Goal: Information Seeking & Learning: Check status

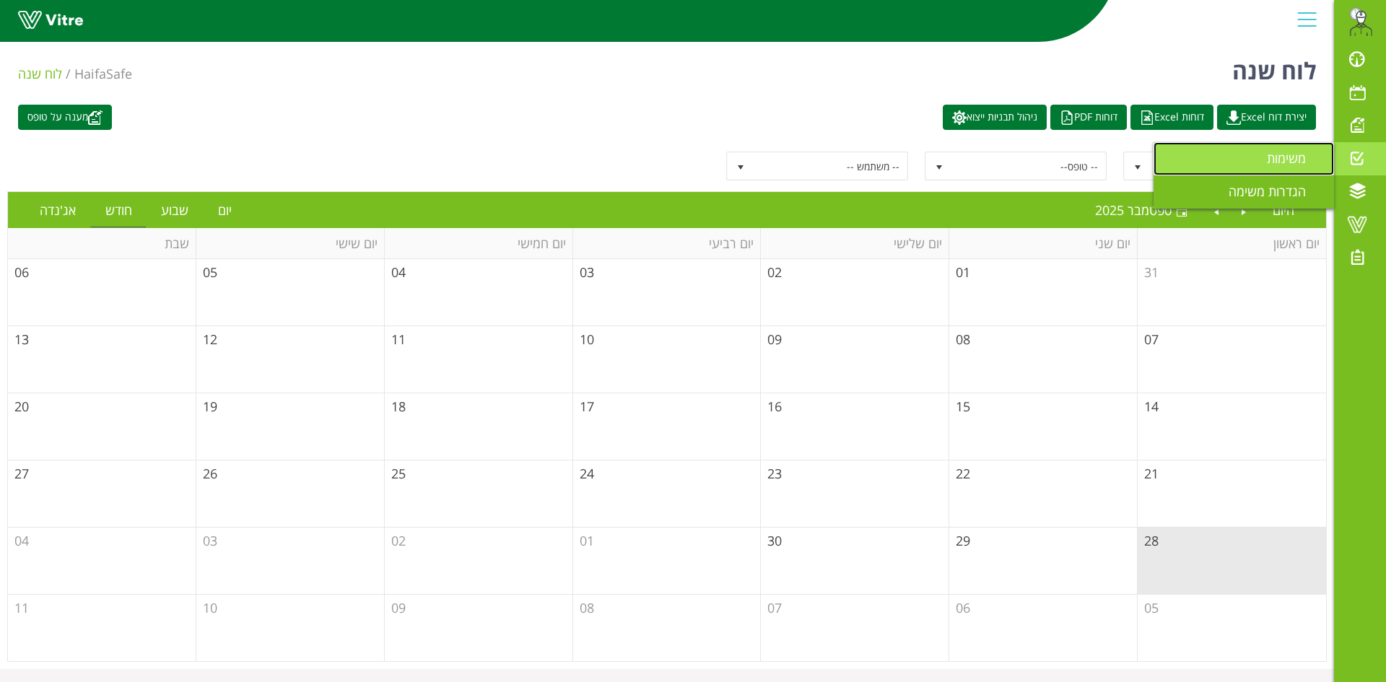
click at [1288, 160] on span "משימות" at bounding box center [1295, 157] width 56 height 17
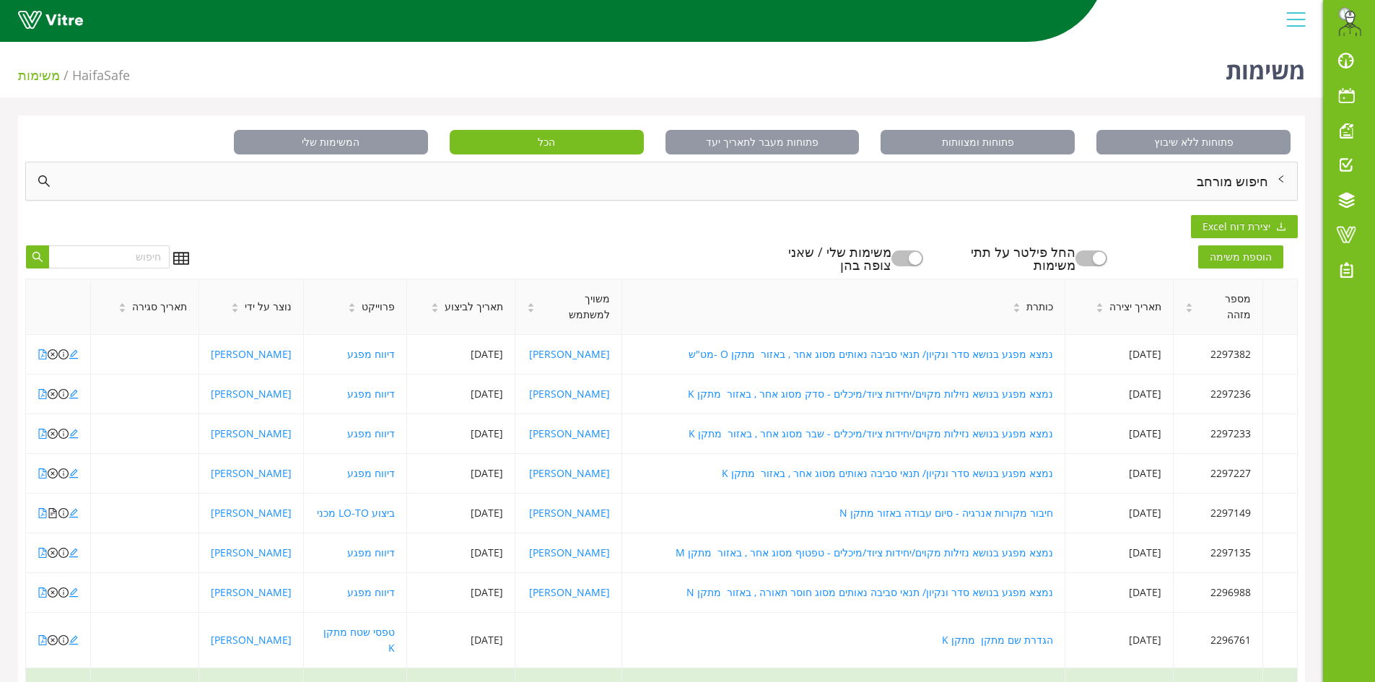
click at [909, 192] on div "חיפוש מורחב" at bounding box center [661, 181] width 1271 height 38
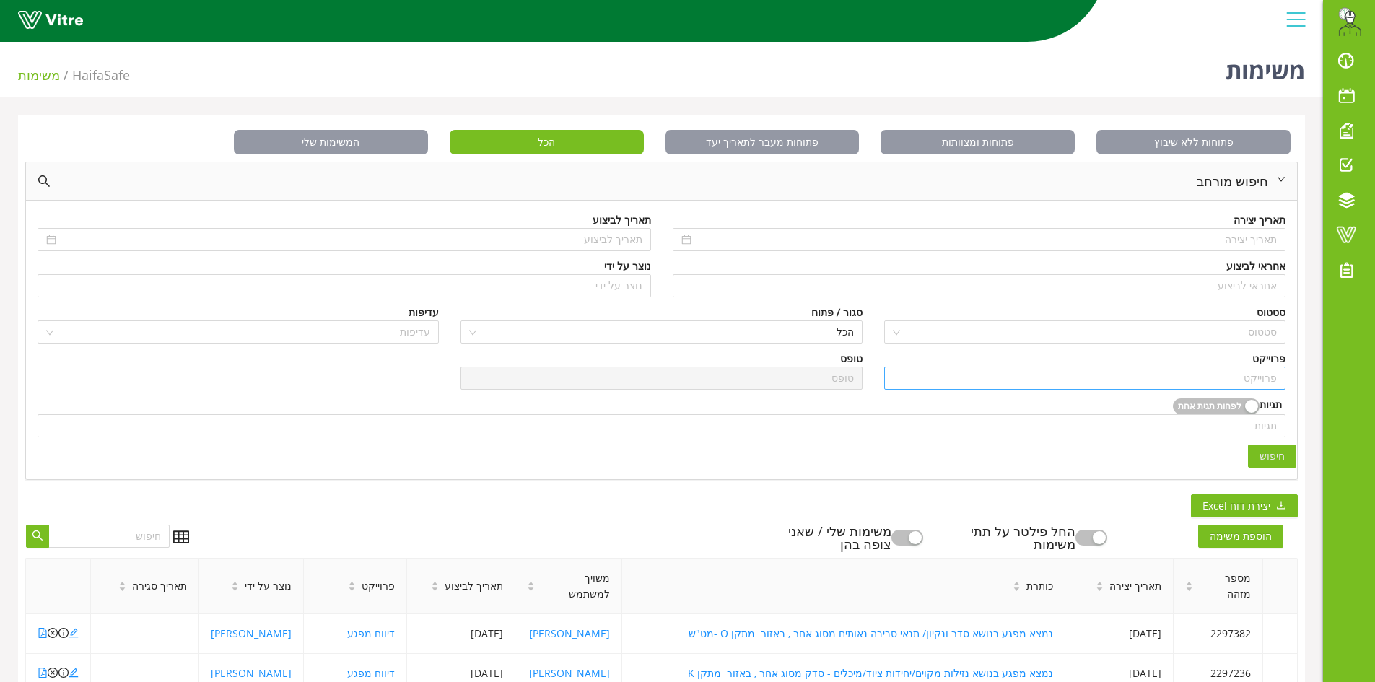
click at [1177, 380] on input "search" at bounding box center [1085, 378] width 384 height 22
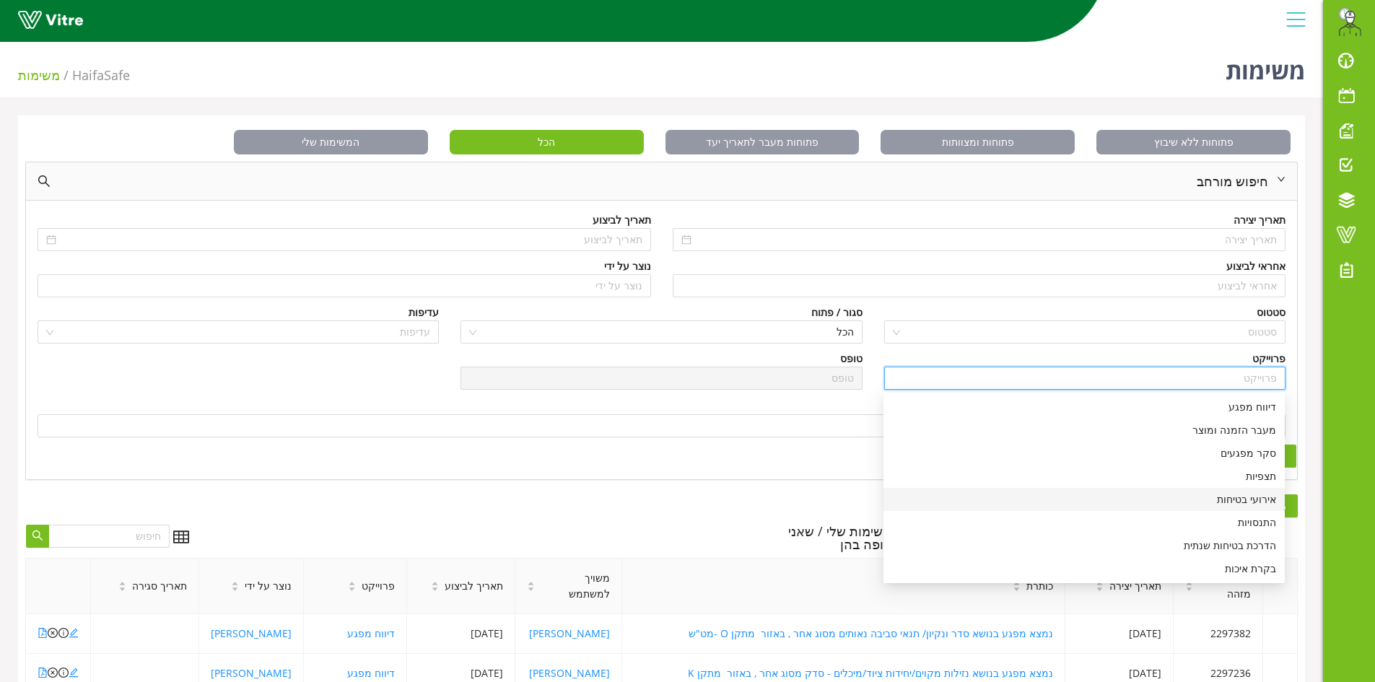
click at [1193, 502] on div "אירועי בטיחות" at bounding box center [1084, 500] width 384 height 16
type input "אירועי בטיחות"
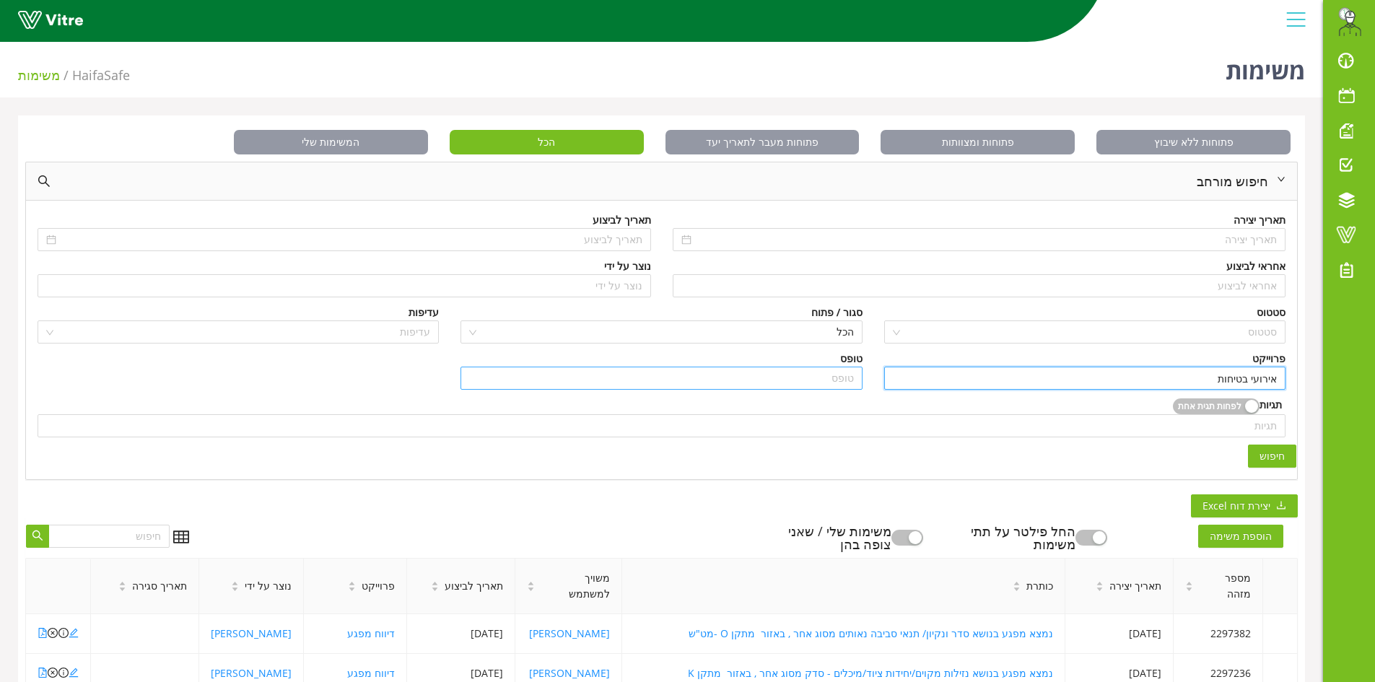
click at [790, 380] on input "search" at bounding box center [661, 378] width 384 height 22
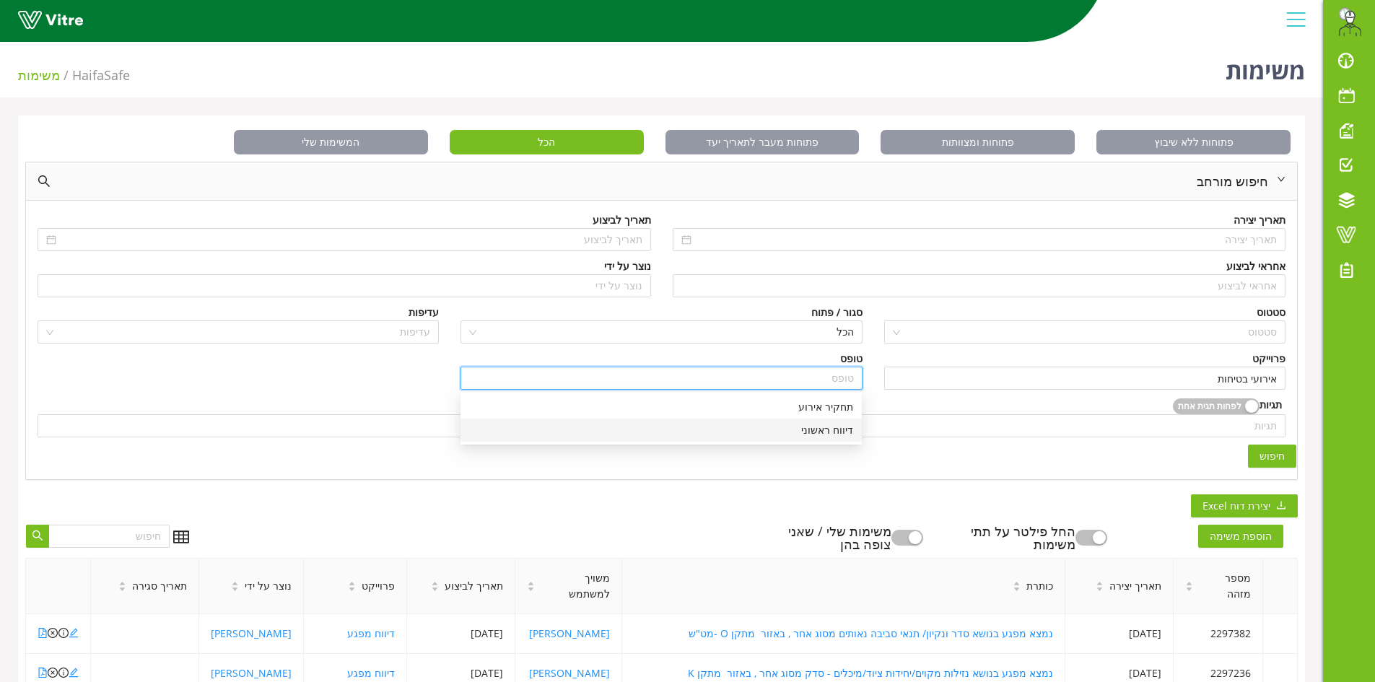
click at [810, 436] on div "דיווח ראשוני" at bounding box center [661, 430] width 384 height 16
type input "דיווח ראשוני"
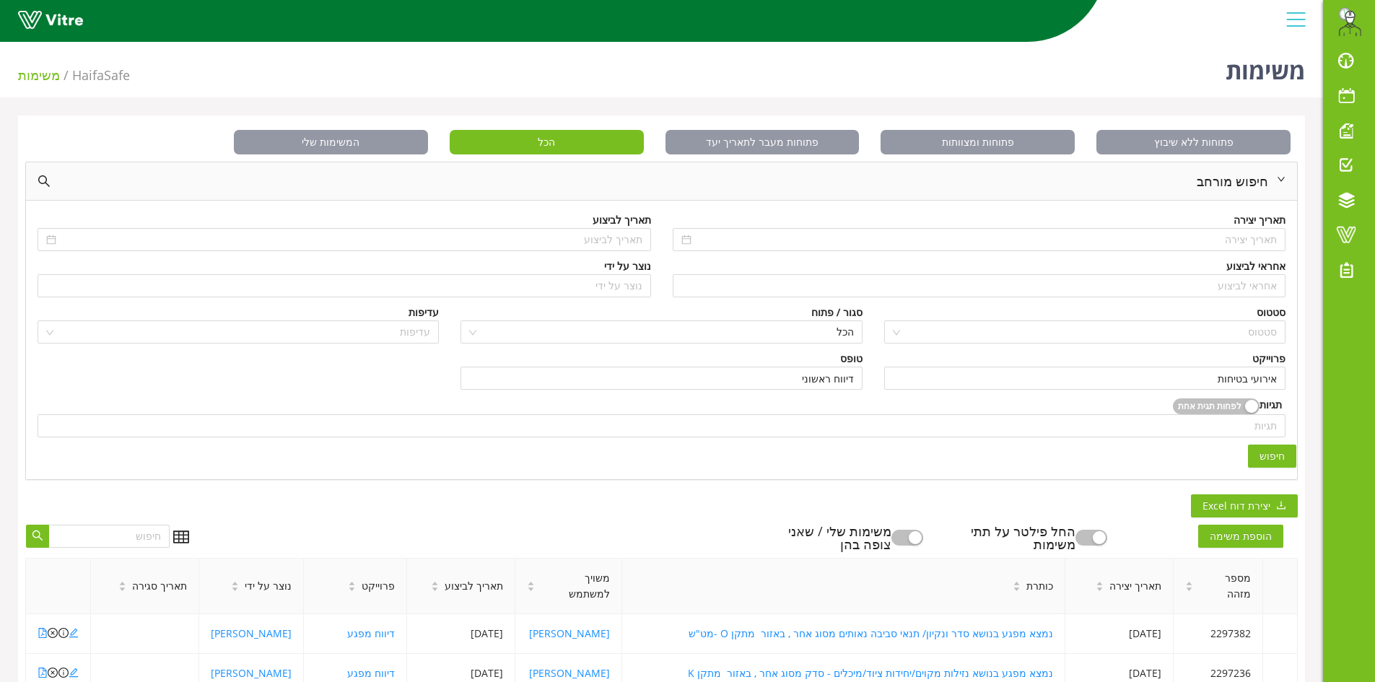
click at [1277, 458] on span "חיפוש" at bounding box center [1272, 456] width 25 height 16
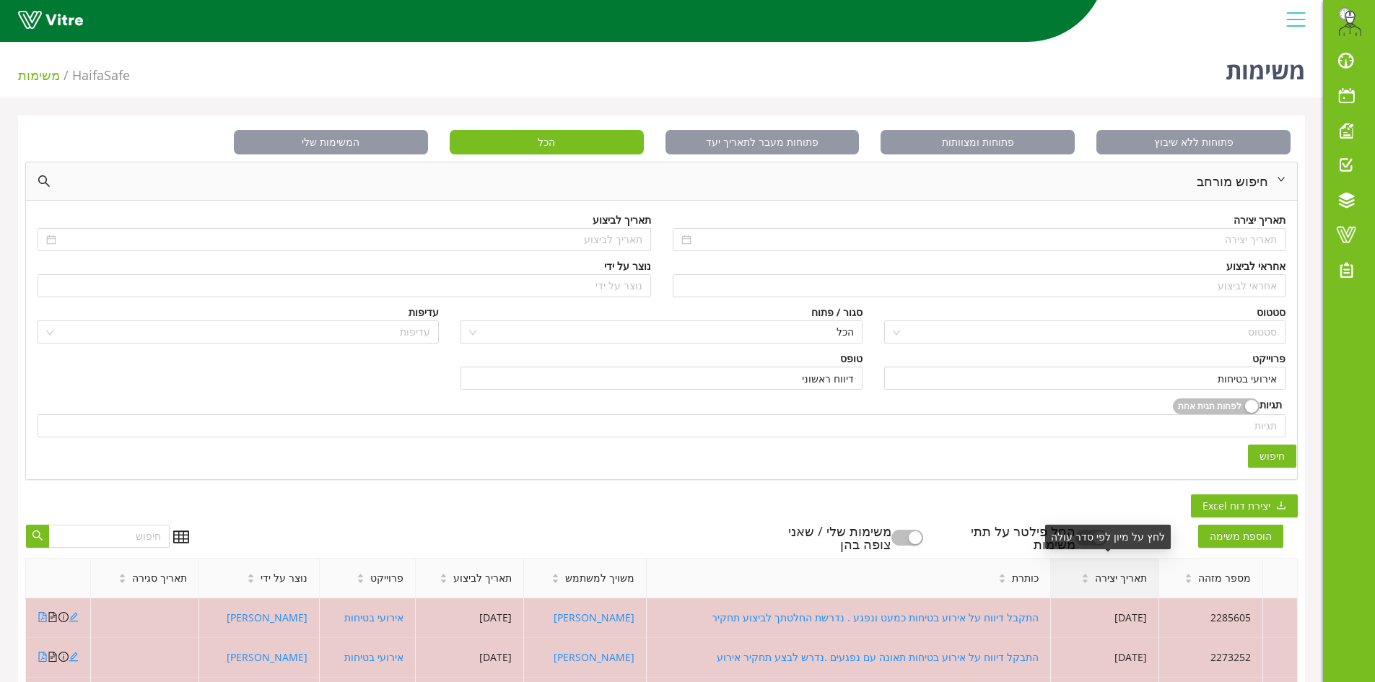
click at [1111, 580] on span "תאריך יצירה" at bounding box center [1121, 578] width 52 height 16
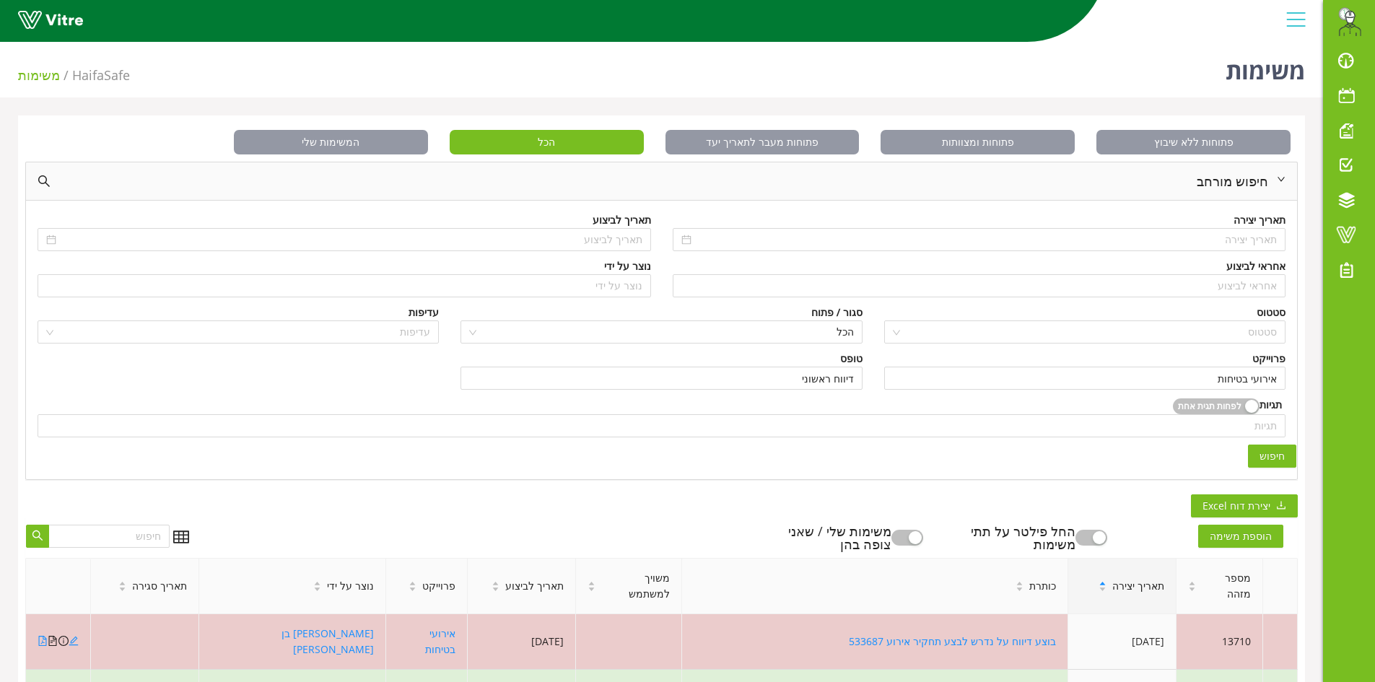
click at [1112, 580] on span "תאריך יצירה" at bounding box center [1138, 586] width 52 height 16
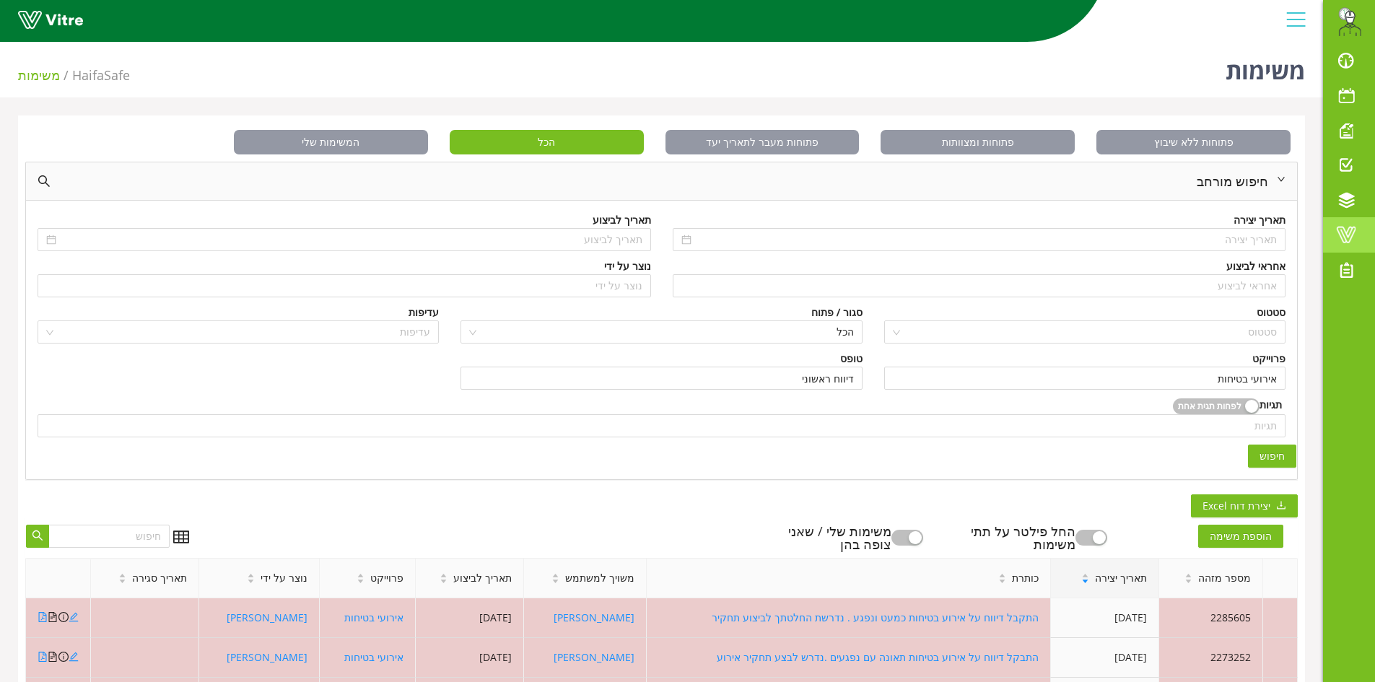
click at [1353, 240] on span at bounding box center [1346, 234] width 36 height 17
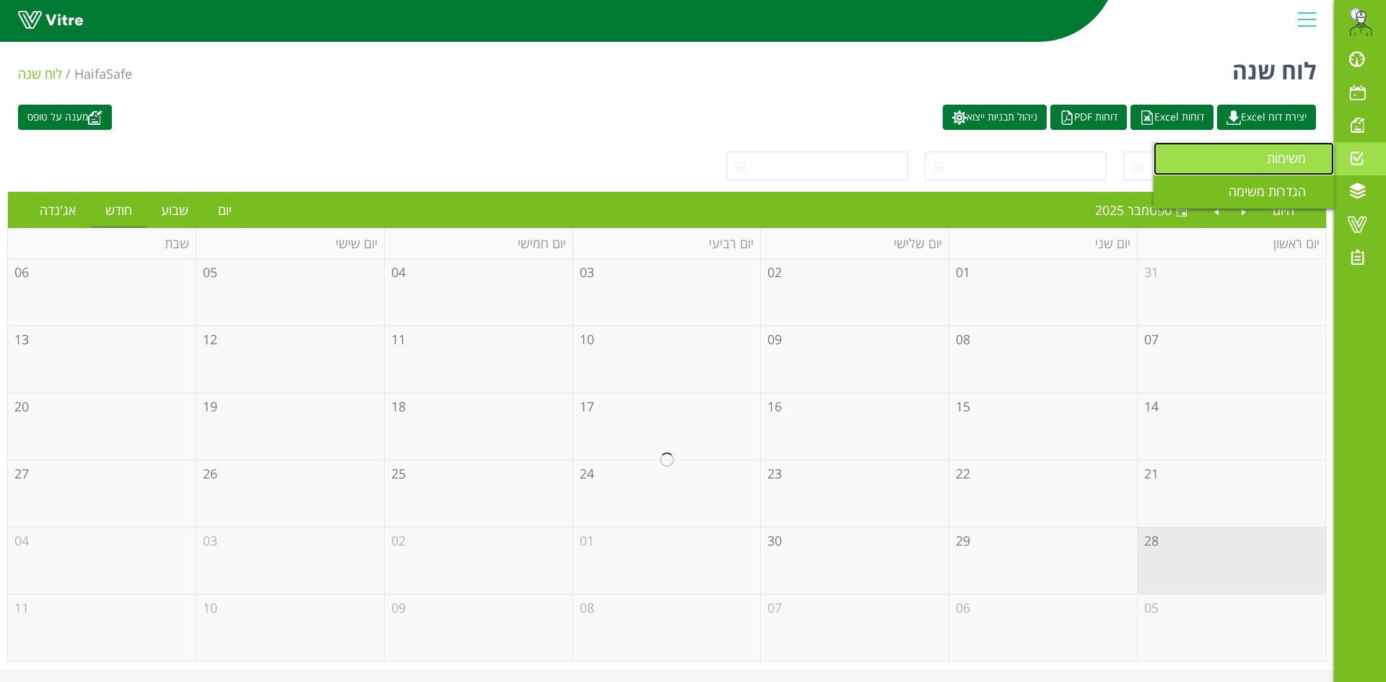
click at [1284, 168] on link "משימות" at bounding box center [1243, 158] width 180 height 33
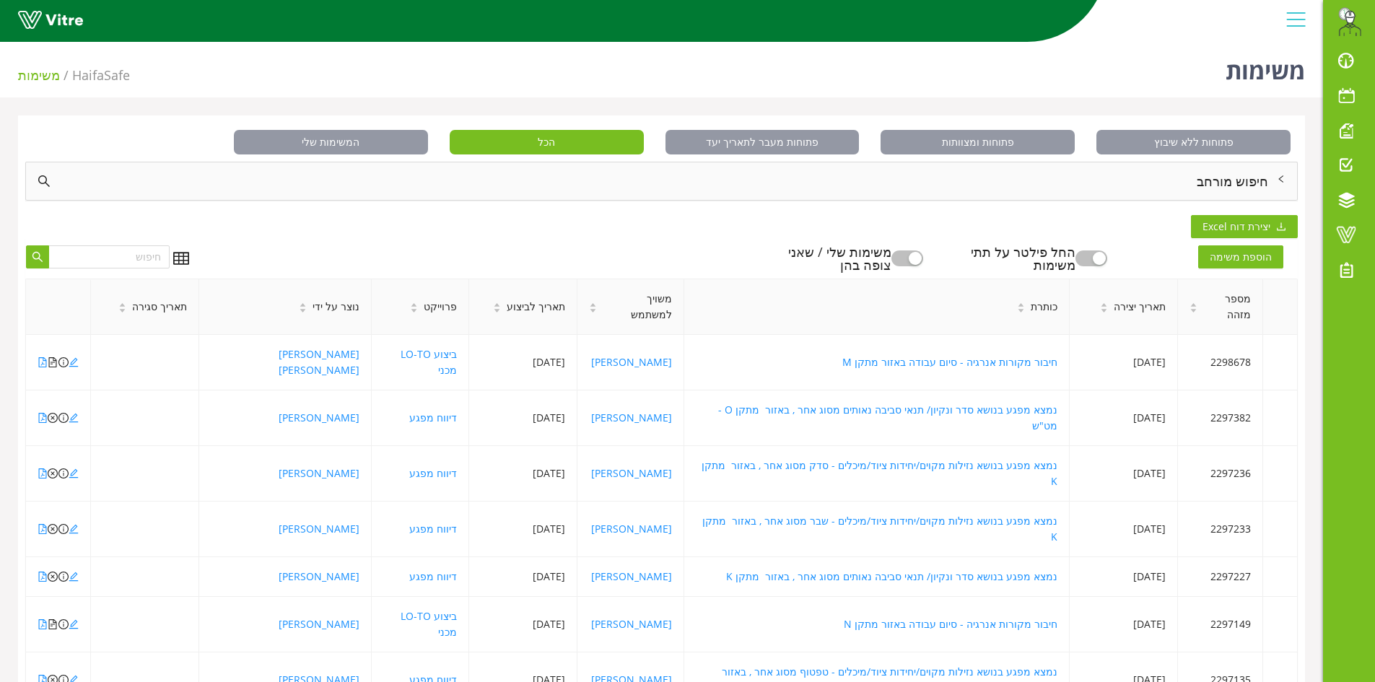
click at [1255, 188] on div "חיפוש מורחב" at bounding box center [661, 181] width 1271 height 38
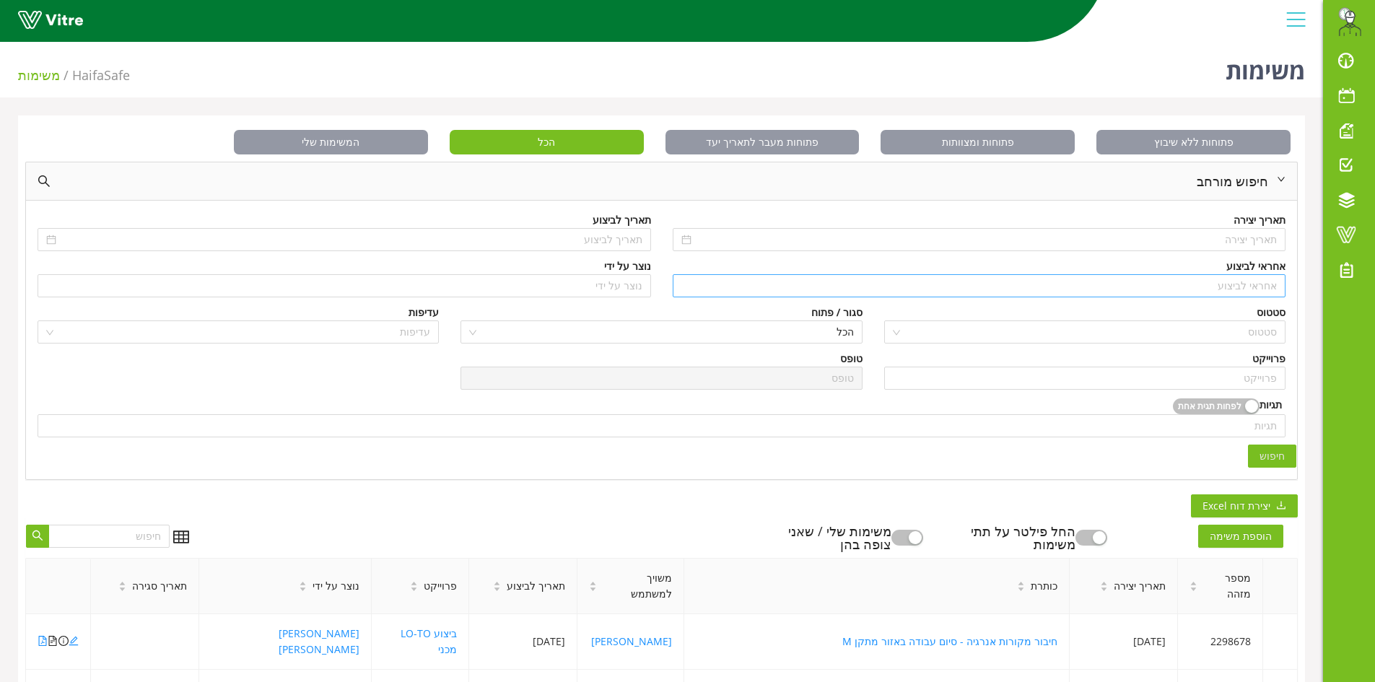
click at [1237, 289] on input "search" at bounding box center [979, 286] width 596 height 22
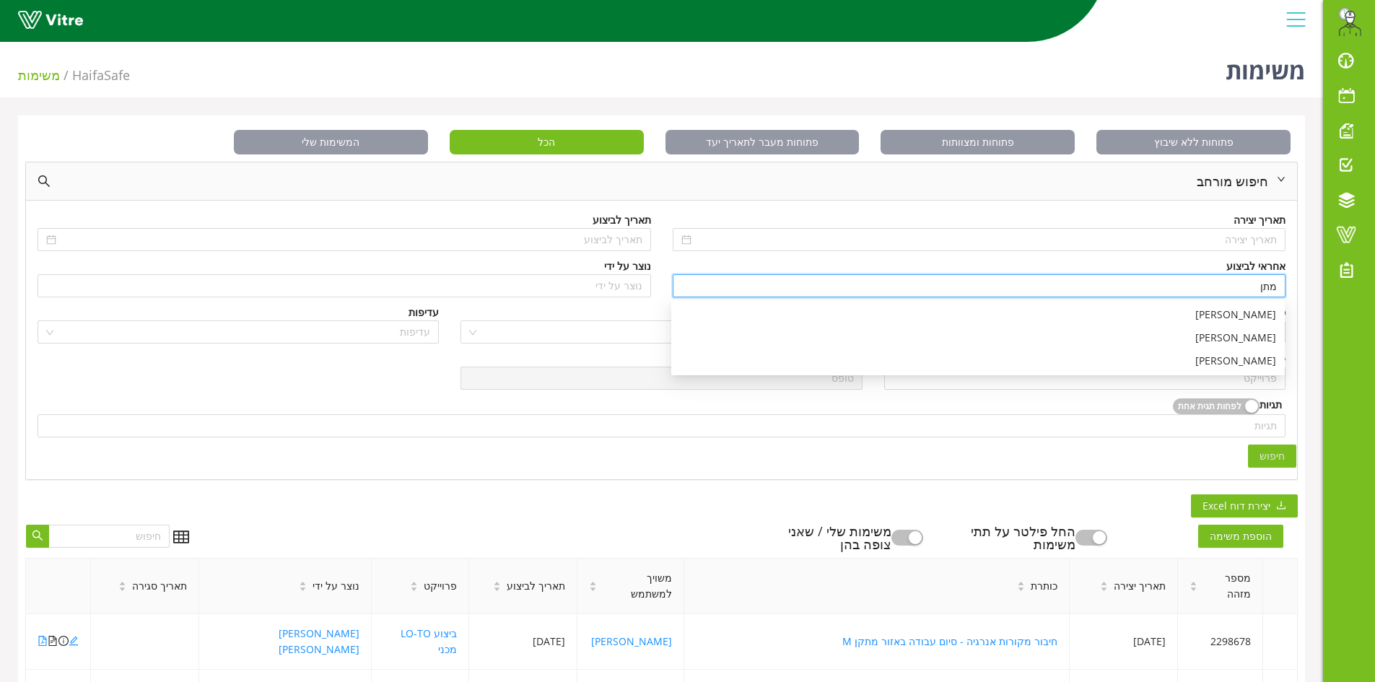
click at [1231, 313] on div "[PERSON_NAME]" at bounding box center [978, 315] width 596 height 16
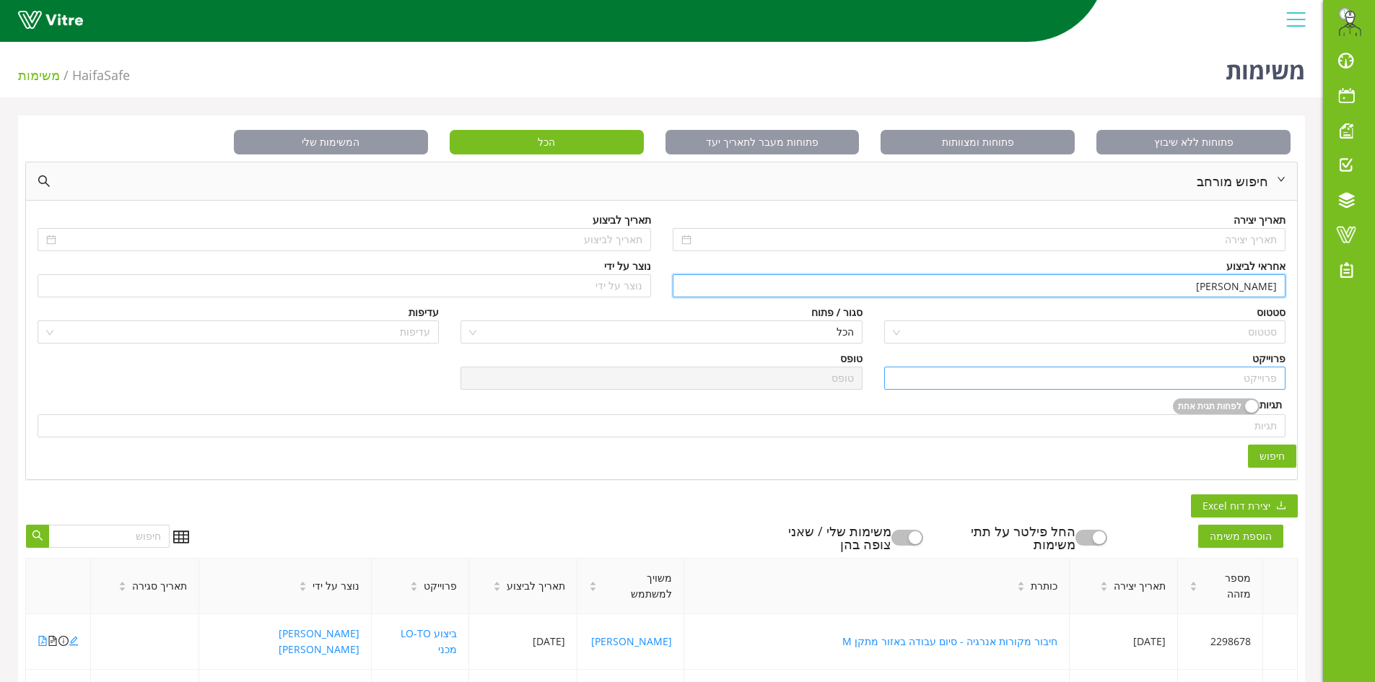
type input "[PERSON_NAME]"
click at [1205, 380] on input "search" at bounding box center [1085, 378] width 384 height 22
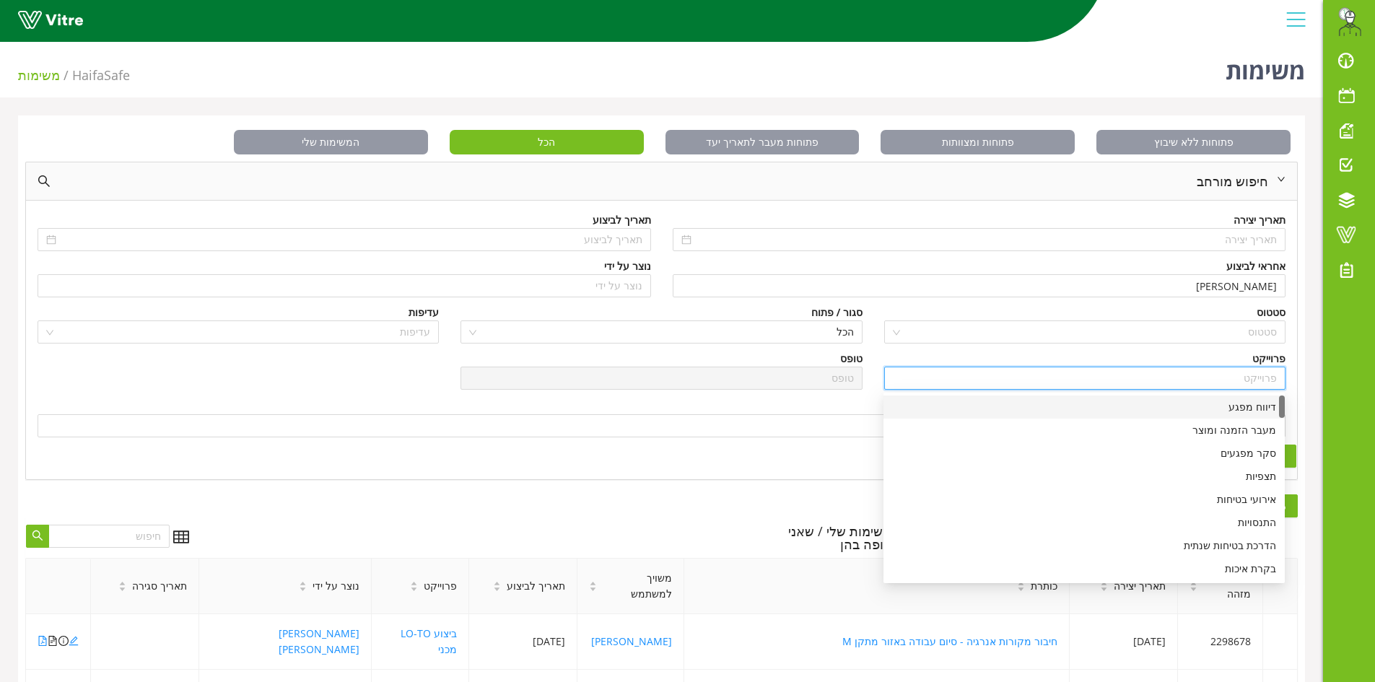
click at [1234, 411] on div "דיווח מפגע" at bounding box center [1084, 407] width 384 height 16
type input "דיווח מפגע"
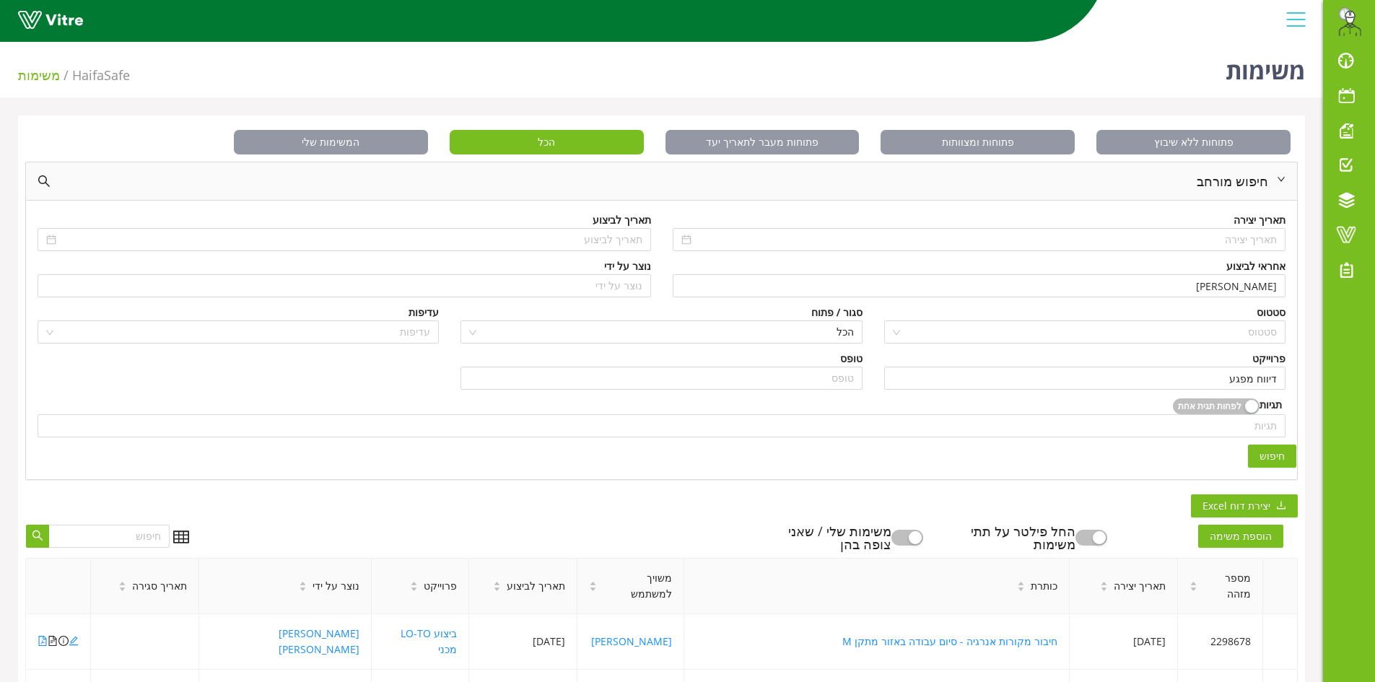
click at [1262, 457] on span "חיפוש" at bounding box center [1272, 456] width 25 height 16
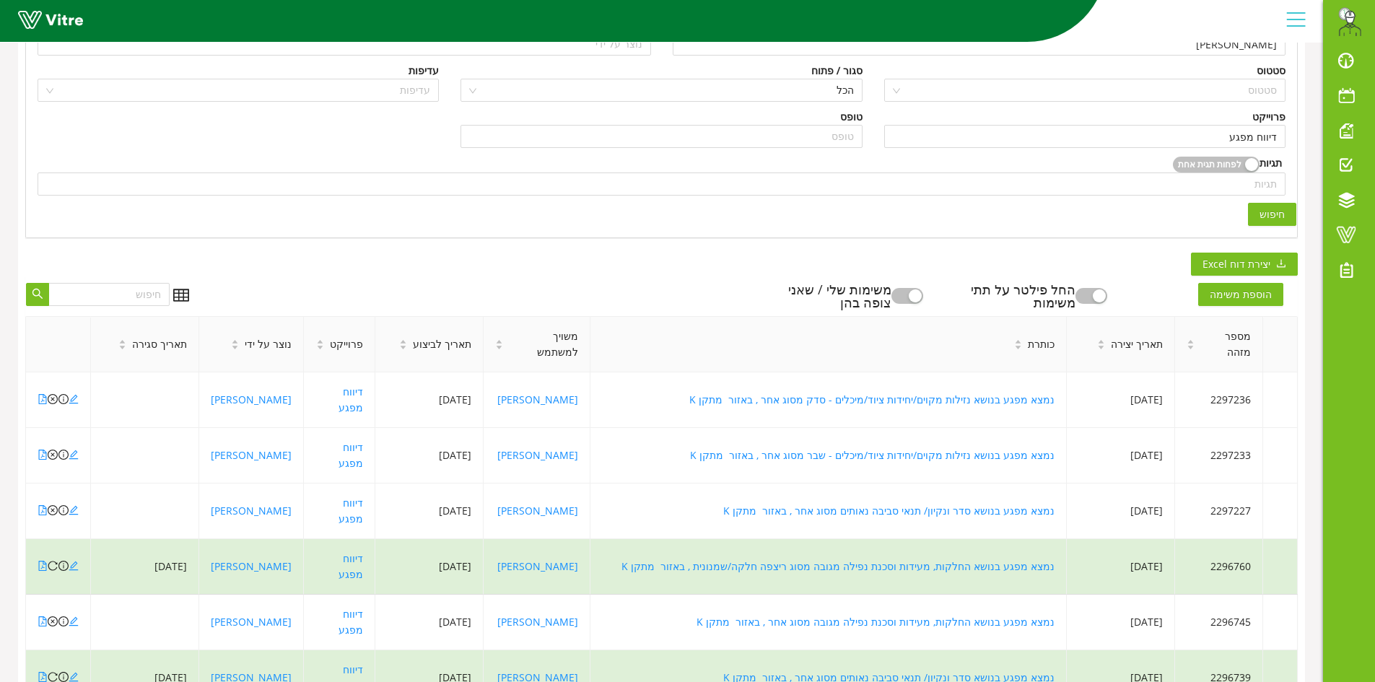
scroll to position [217, 0]
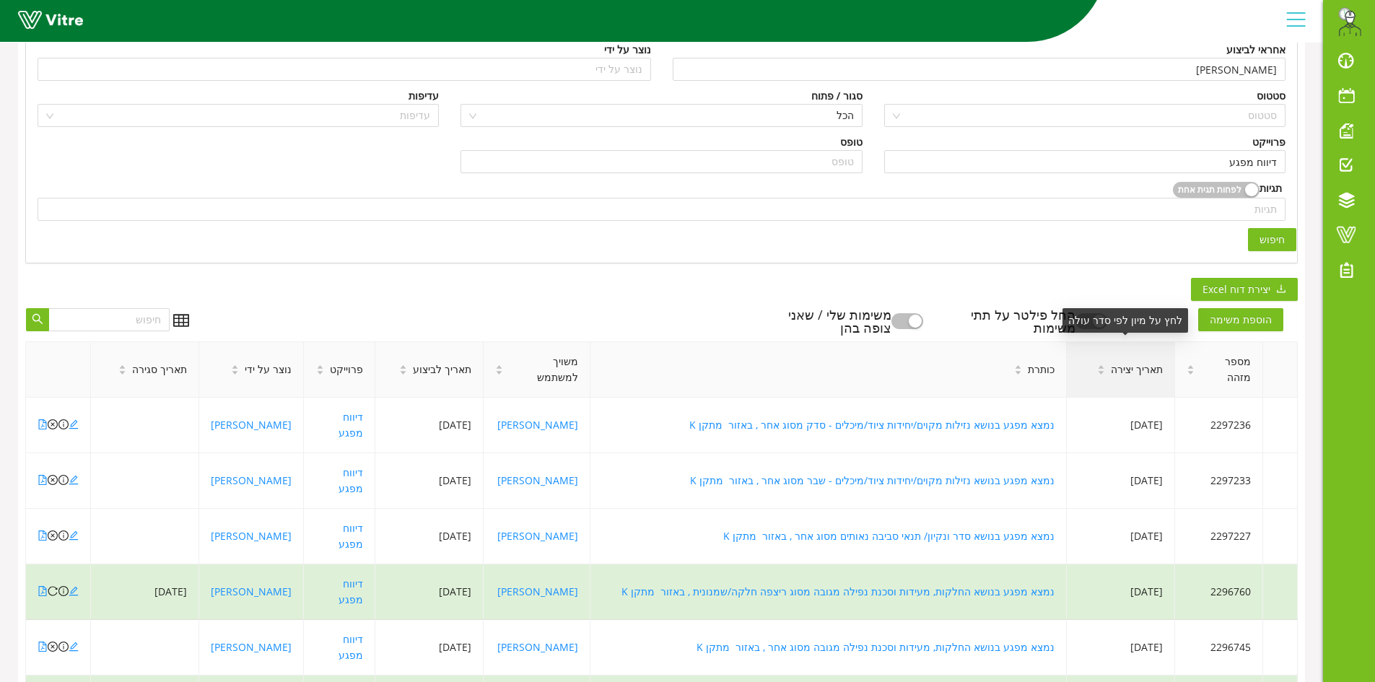
click at [1143, 365] on span "תאריך יצירה" at bounding box center [1137, 370] width 52 height 16
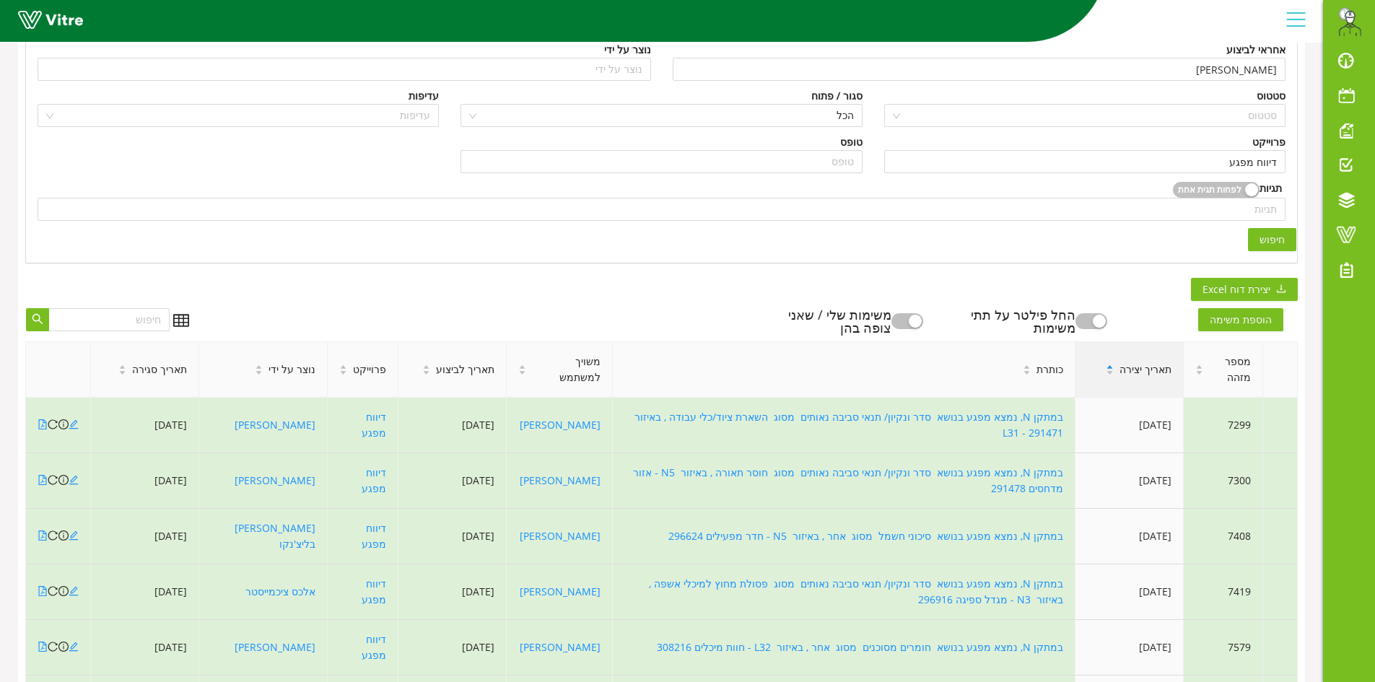
click at [1143, 365] on span "תאריך יצירה" at bounding box center [1146, 370] width 52 height 16
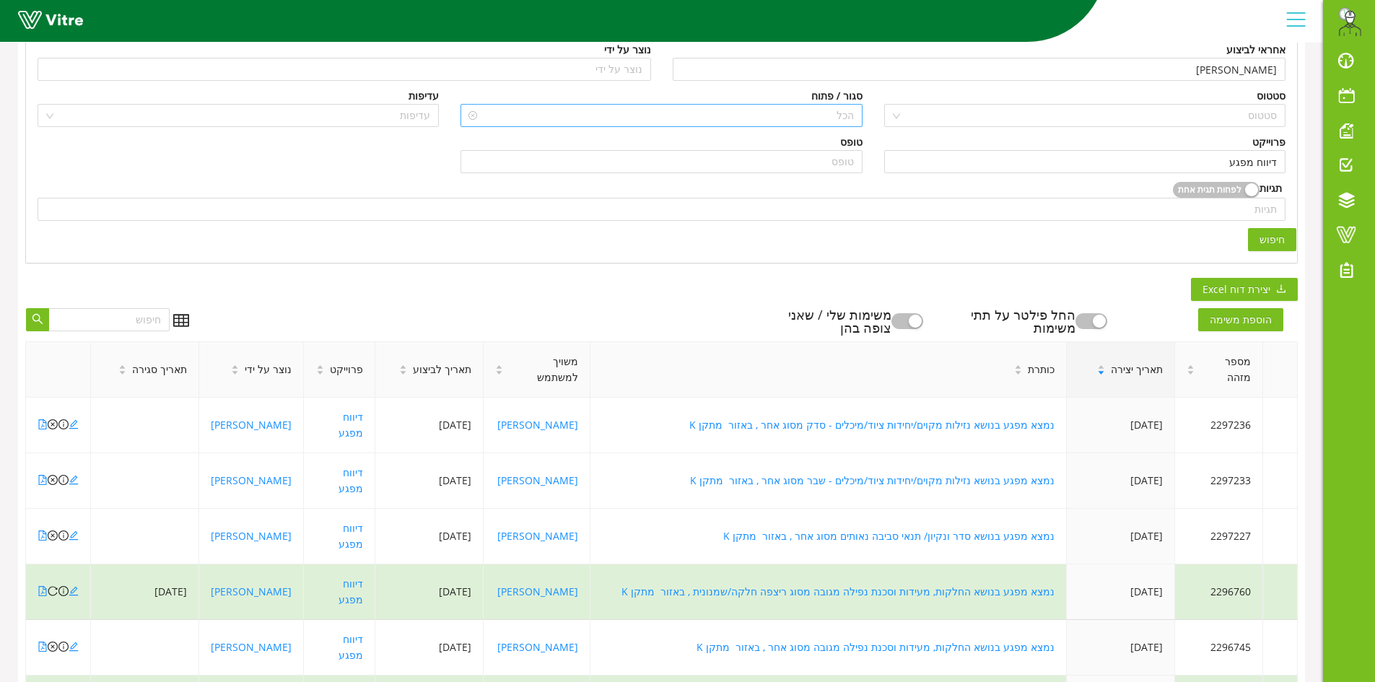
click at [763, 122] on span "הכל" at bounding box center [661, 116] width 384 height 22
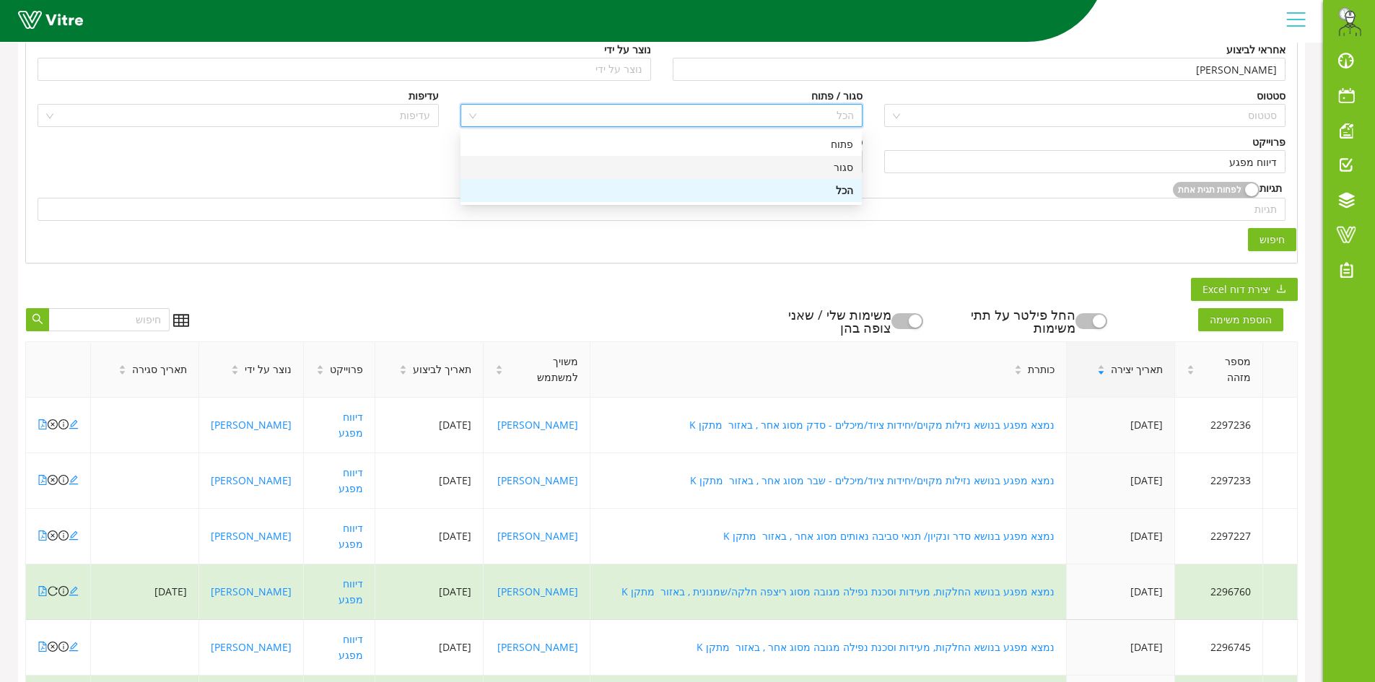
click at [789, 173] on div "סגור" at bounding box center [661, 168] width 384 height 16
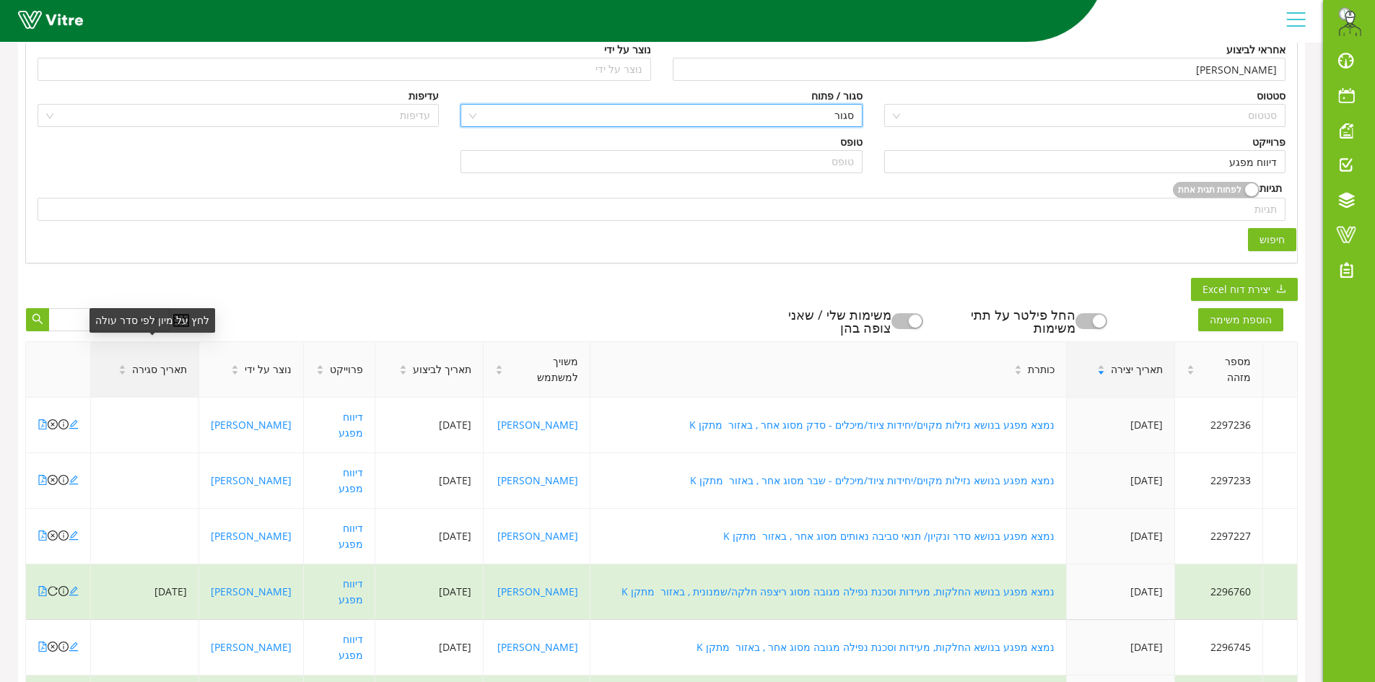
click at [168, 364] on span "תאריך סגירה" at bounding box center [159, 370] width 55 height 16
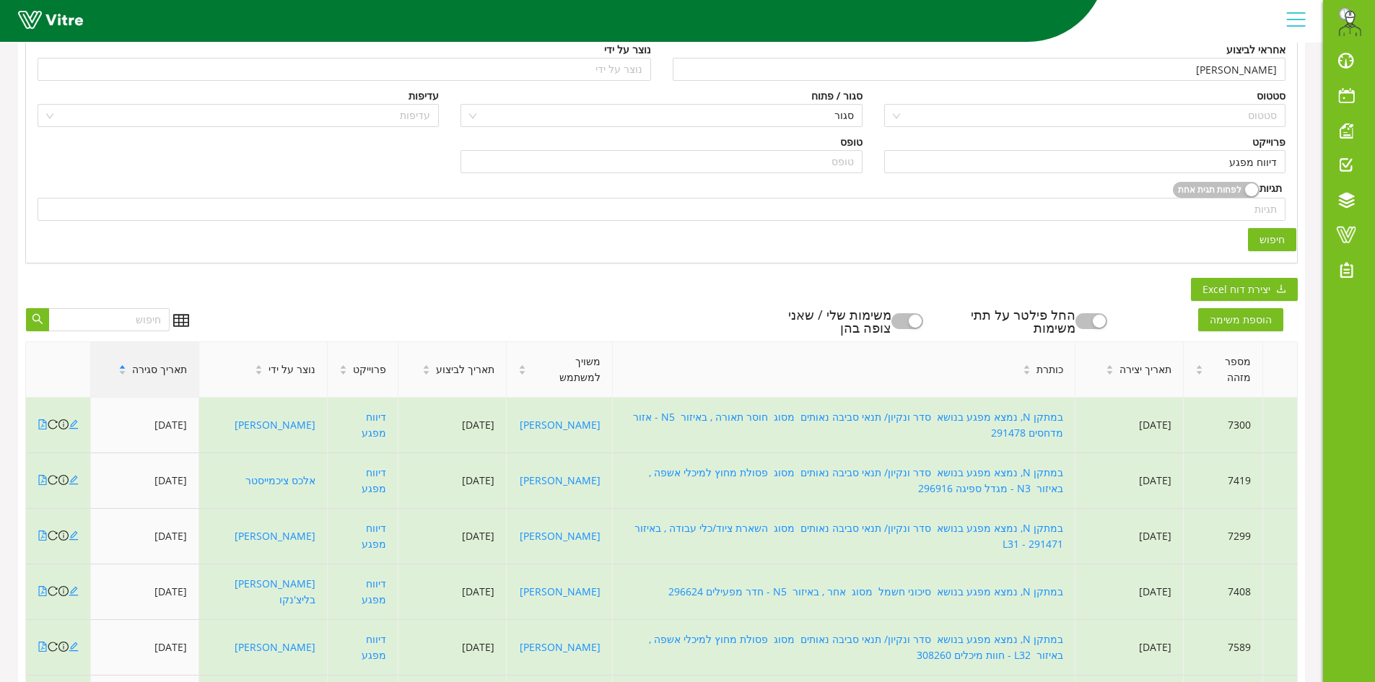
click at [168, 364] on span "תאריך סגירה" at bounding box center [159, 370] width 55 height 16
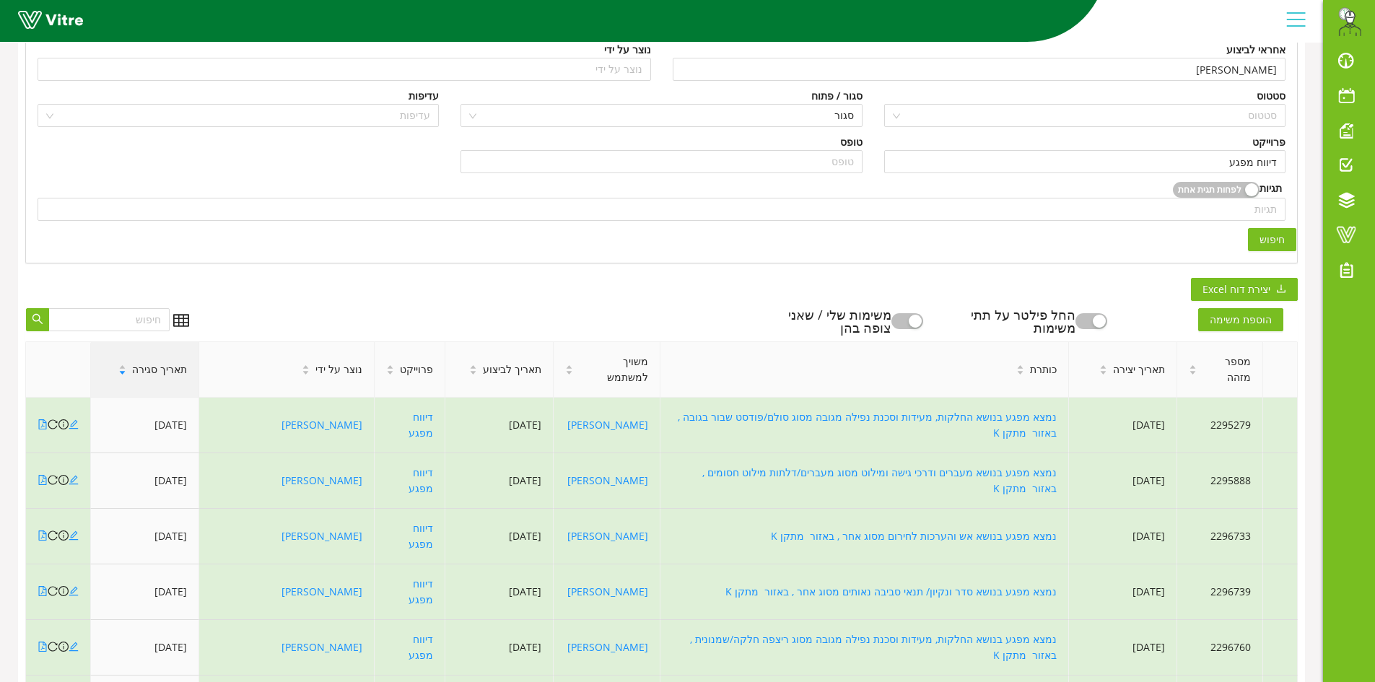
click at [168, 364] on span "תאריך סגירה" at bounding box center [159, 370] width 55 height 16
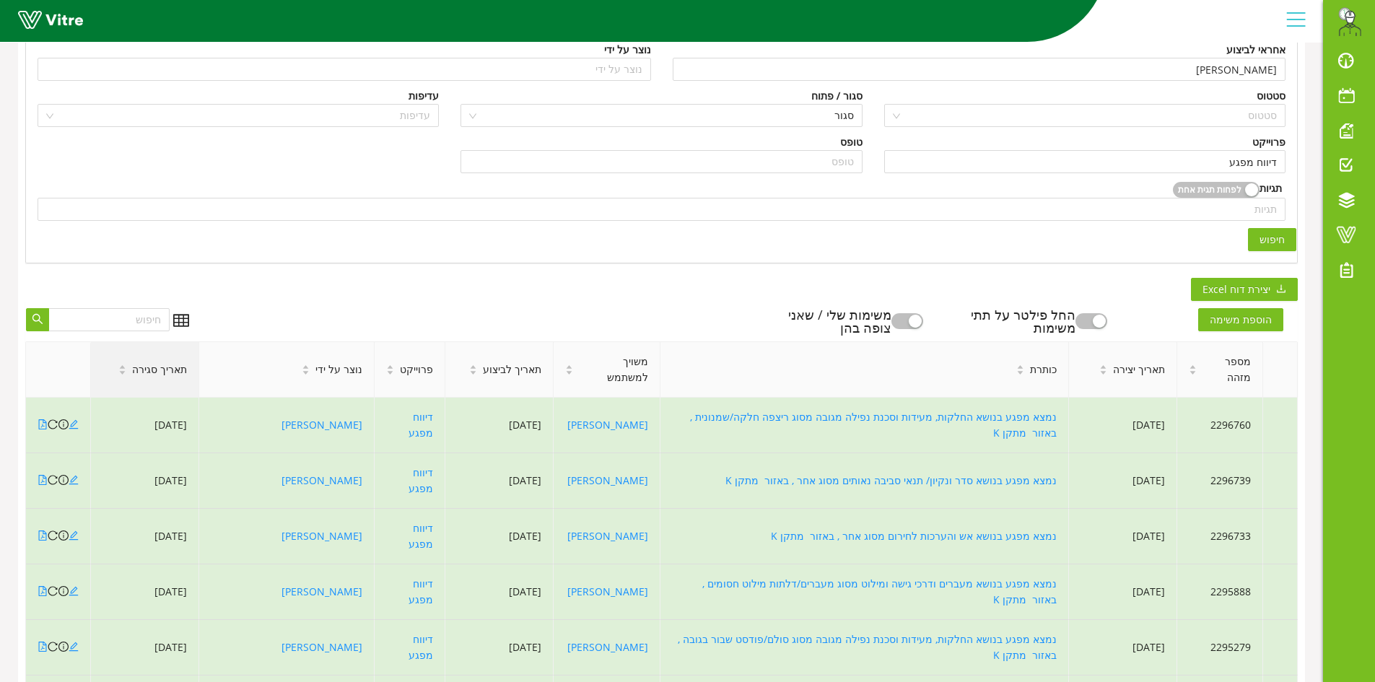
click at [168, 364] on span "תאריך סגירה" at bounding box center [159, 370] width 55 height 16
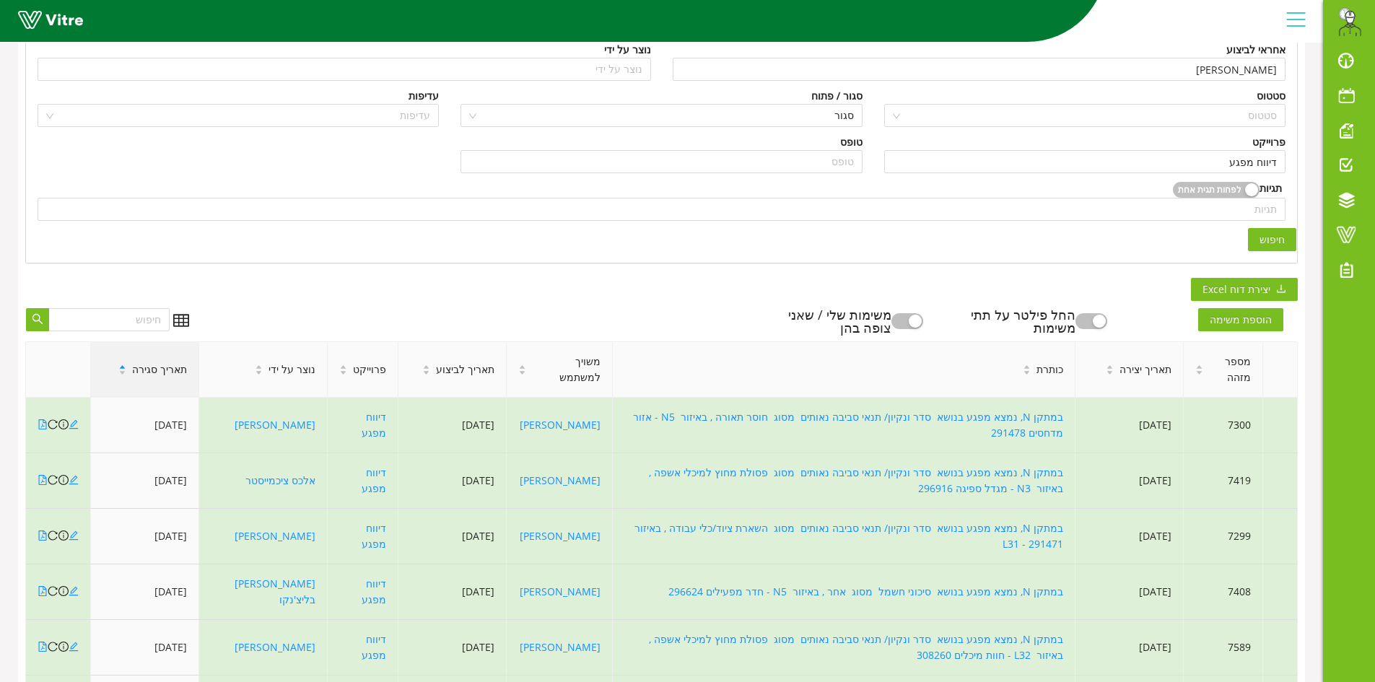
click at [168, 364] on span "תאריך סגירה" at bounding box center [159, 370] width 55 height 16
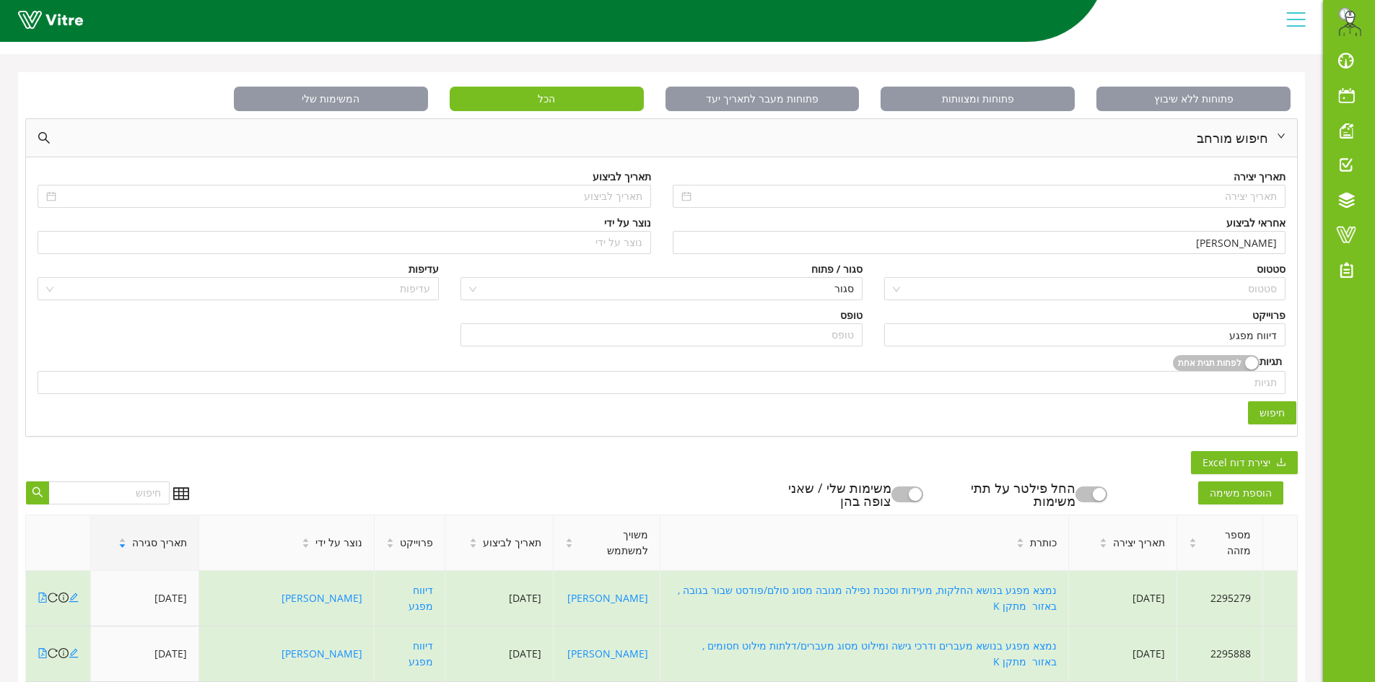
scroll to position [0, 0]
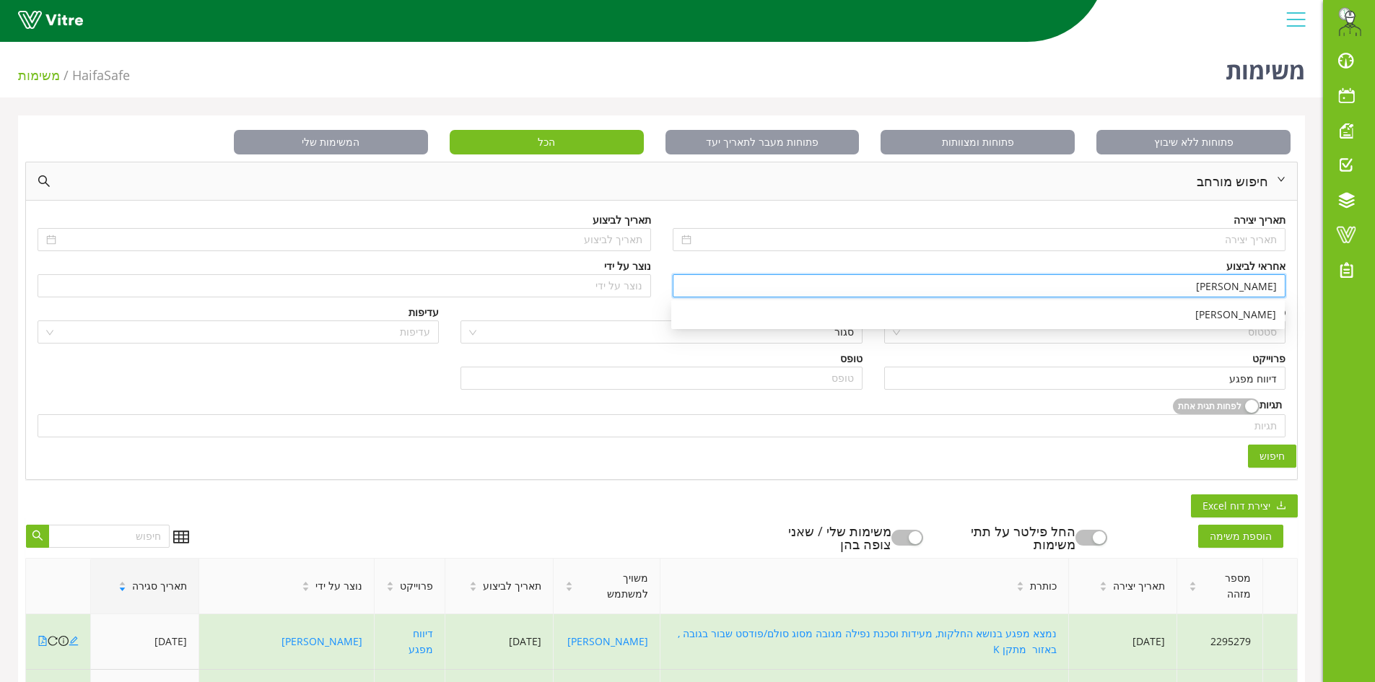
drag, startPoint x: 1216, startPoint y: 287, endPoint x: 1297, endPoint y: 289, distance: 81.6
click at [1297, 289] on div "חיפוש מורחב תאריך יצירה תאריך לביצוע אחראי לביצוע מתן גרשון נוצר על ידי נוצר על…" at bounding box center [661, 321] width 1273 height 318
click at [1197, 319] on div "בן שרעבי" at bounding box center [978, 315] width 596 height 16
click at [1270, 451] on span "חיפוש" at bounding box center [1272, 456] width 25 height 16
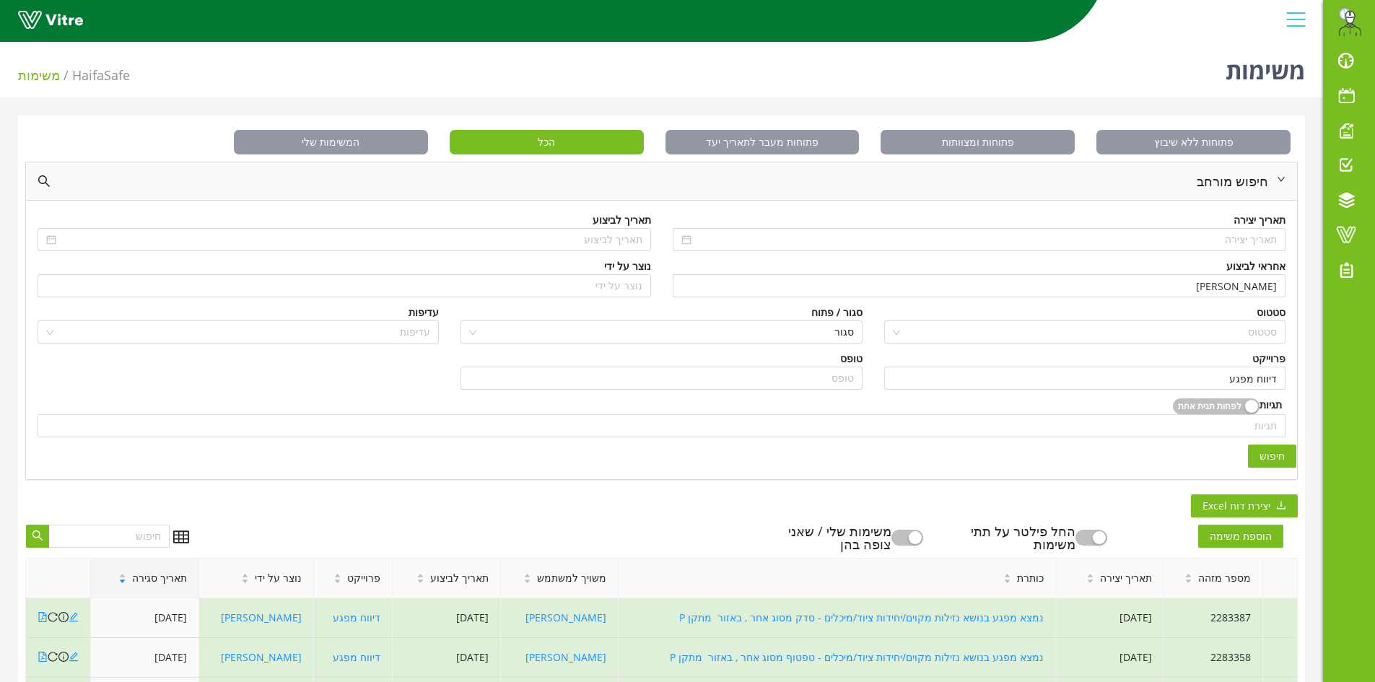
click at [1273, 461] on span "חיפוש" at bounding box center [1272, 456] width 25 height 16
click at [154, 579] on span "תאריך סגירה" at bounding box center [159, 578] width 55 height 16
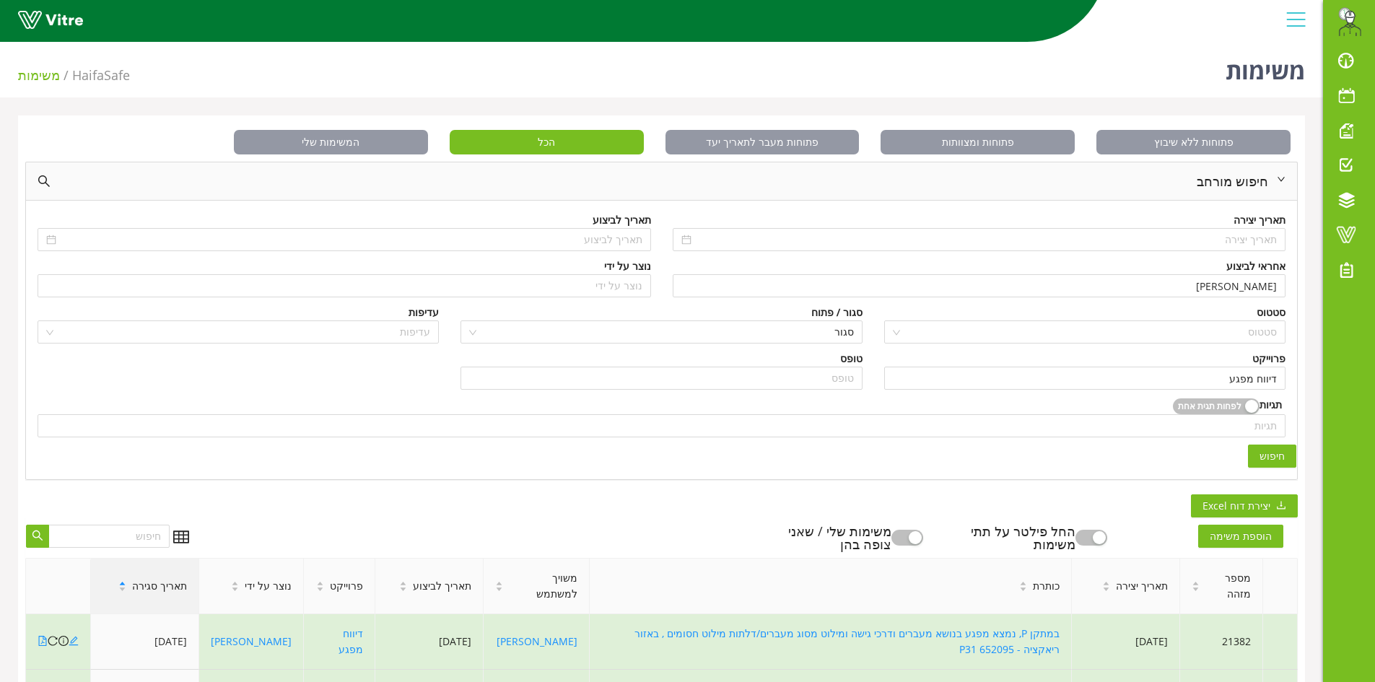
click at [154, 579] on span "תאריך סגירה" at bounding box center [159, 586] width 55 height 16
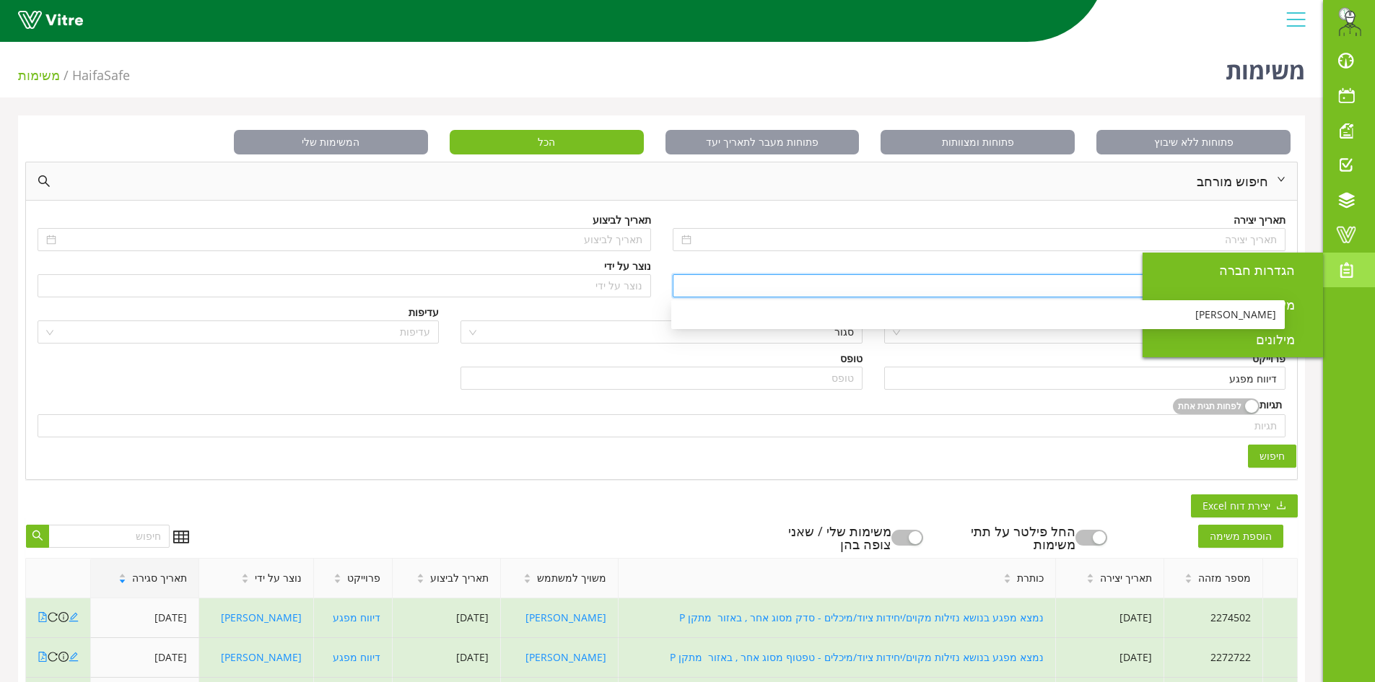
drag, startPoint x: 1231, startPoint y: 284, endPoint x: 1333, endPoint y: 284, distance: 101.8
click at [1333, 284] on div "Eran.Azran@haifa-group.com התראות והודעות לוח בקרה לוח שנה מענה על טופס משימות …" at bounding box center [687, 549] width 1375 height 1027
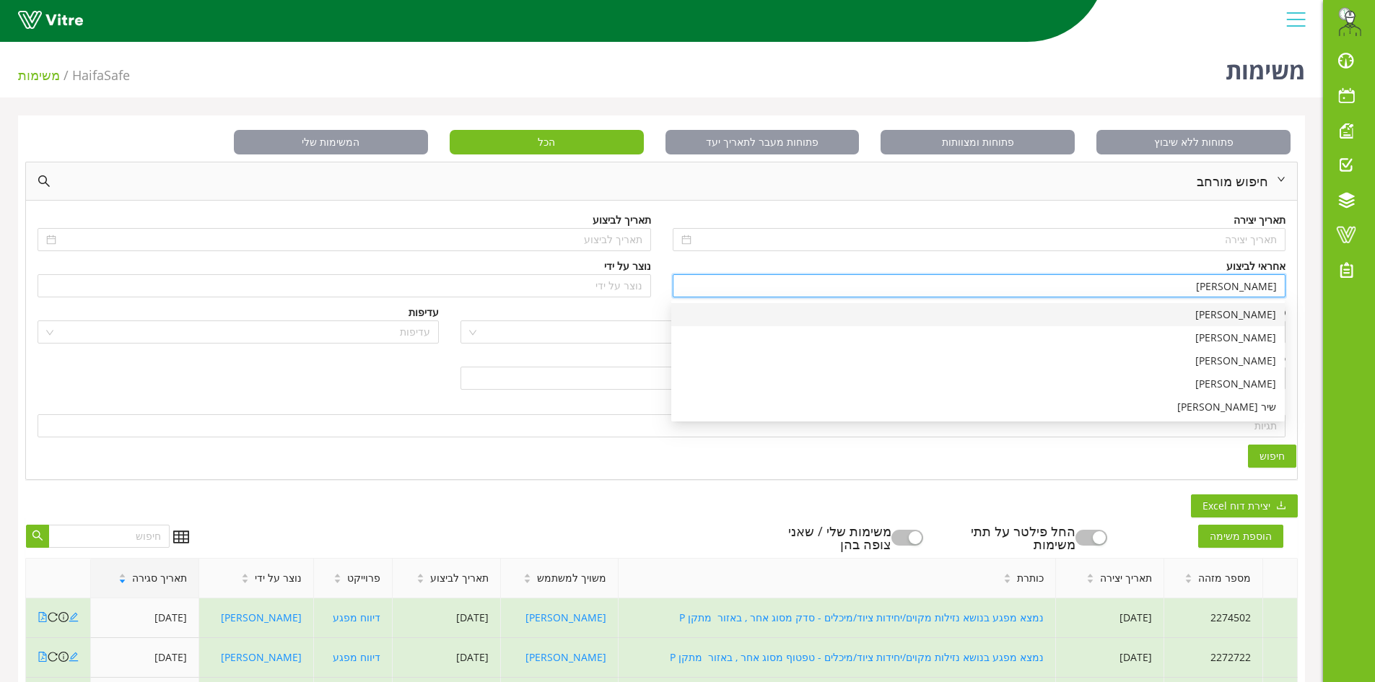
click at [1169, 320] on div "[PERSON_NAME]" at bounding box center [978, 315] width 596 height 16
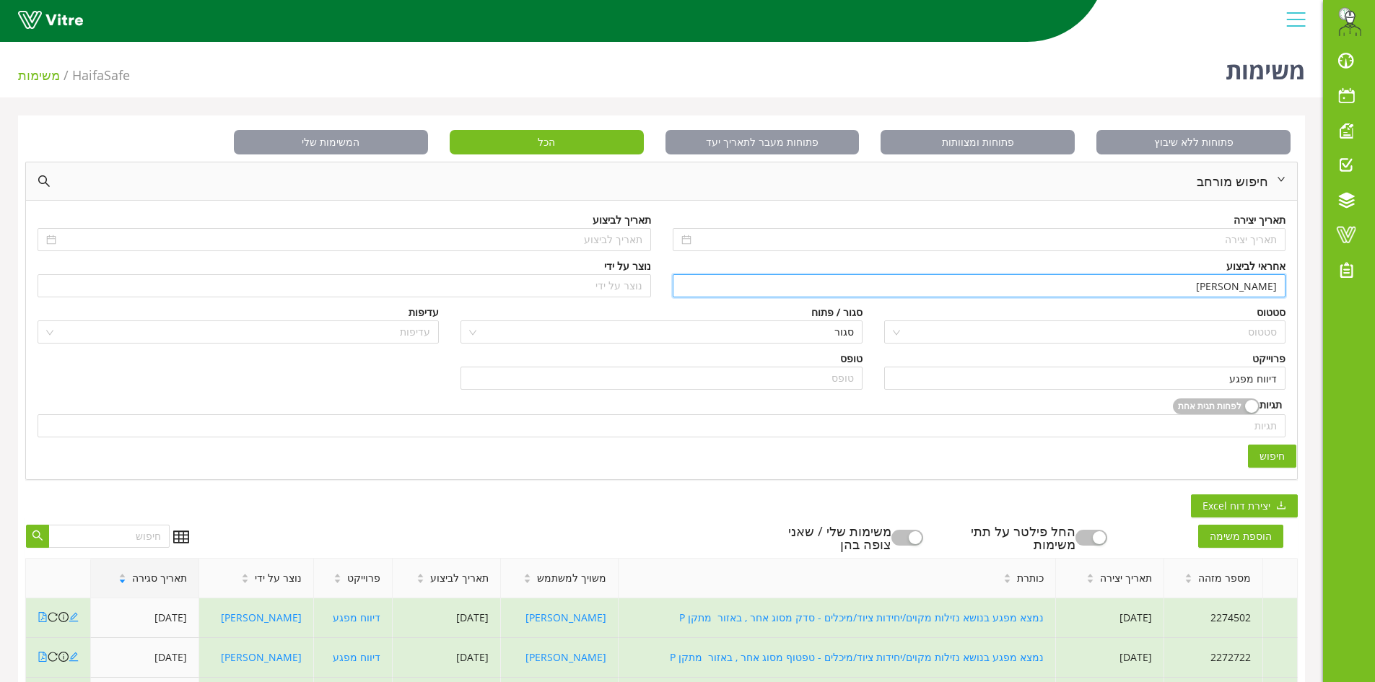
click at [1276, 459] on span "חיפוש" at bounding box center [1272, 456] width 25 height 16
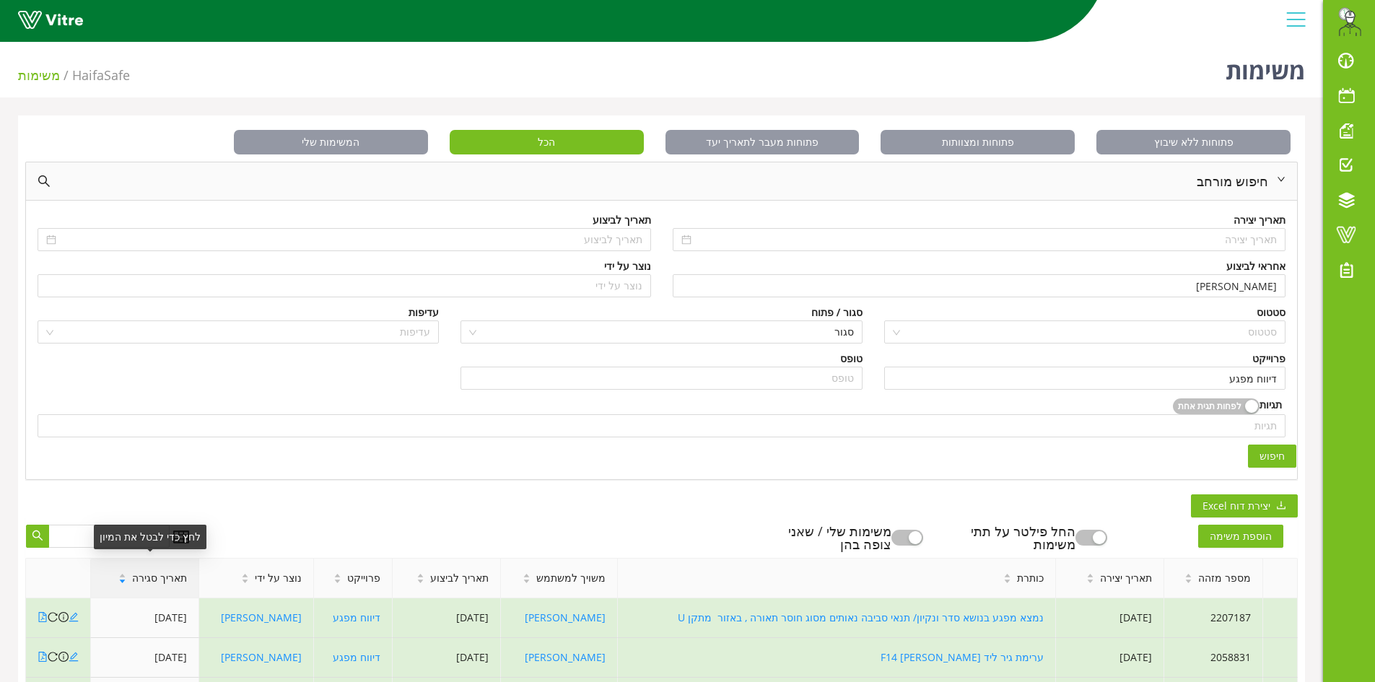
click at [149, 581] on span "תאריך סגירה" at bounding box center [159, 578] width 55 height 16
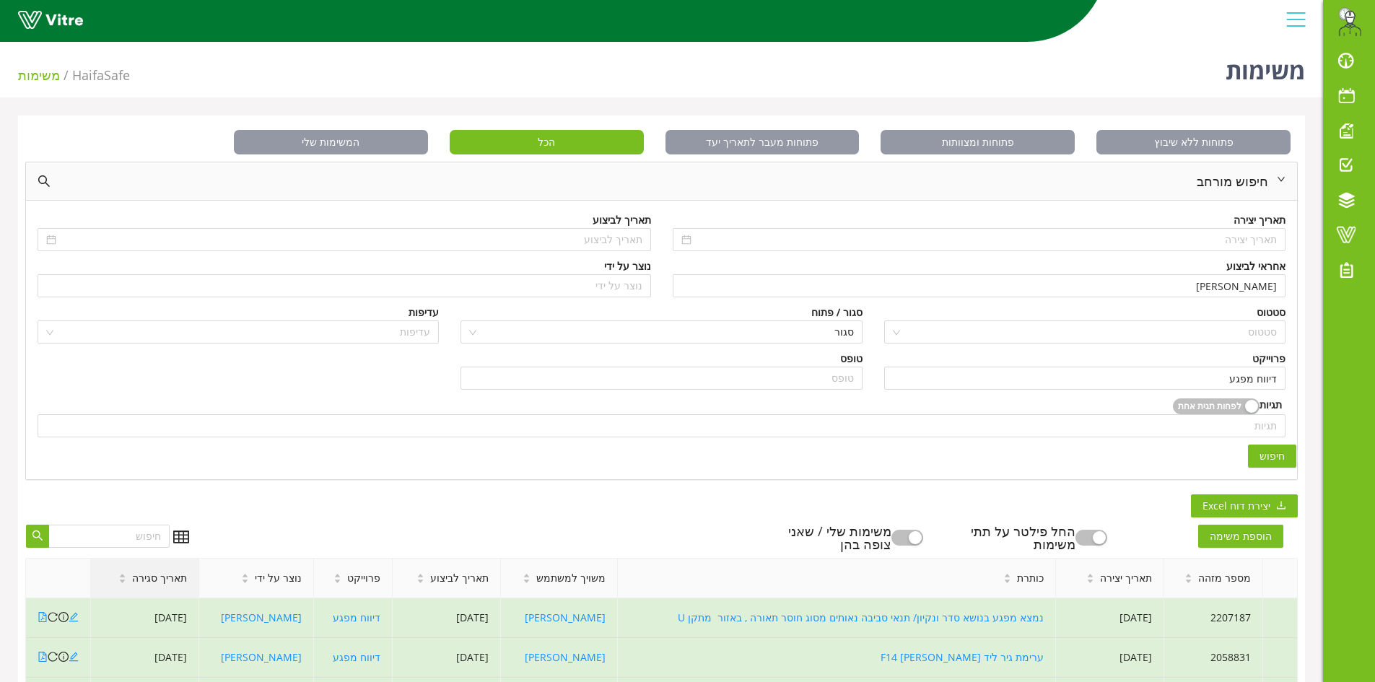
click at [149, 580] on span "תאריך סגירה" at bounding box center [159, 578] width 55 height 16
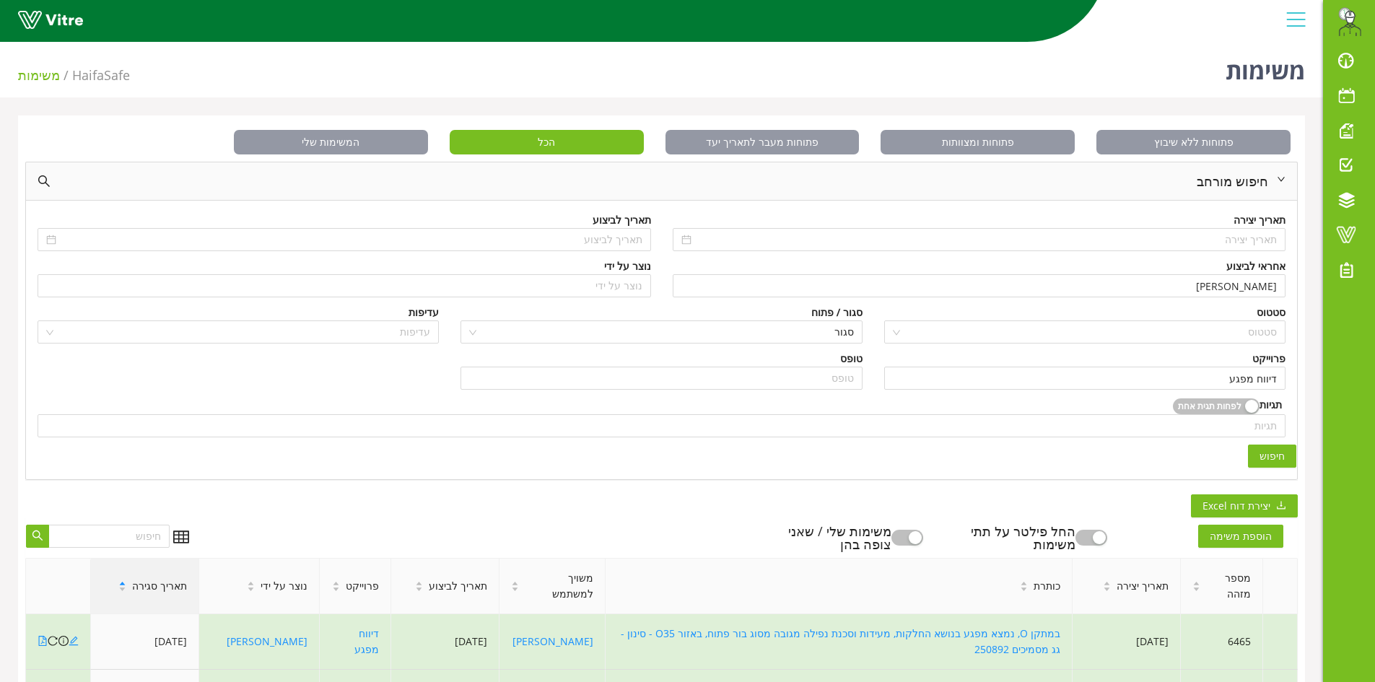
click at [149, 580] on span "תאריך סגירה" at bounding box center [159, 586] width 55 height 16
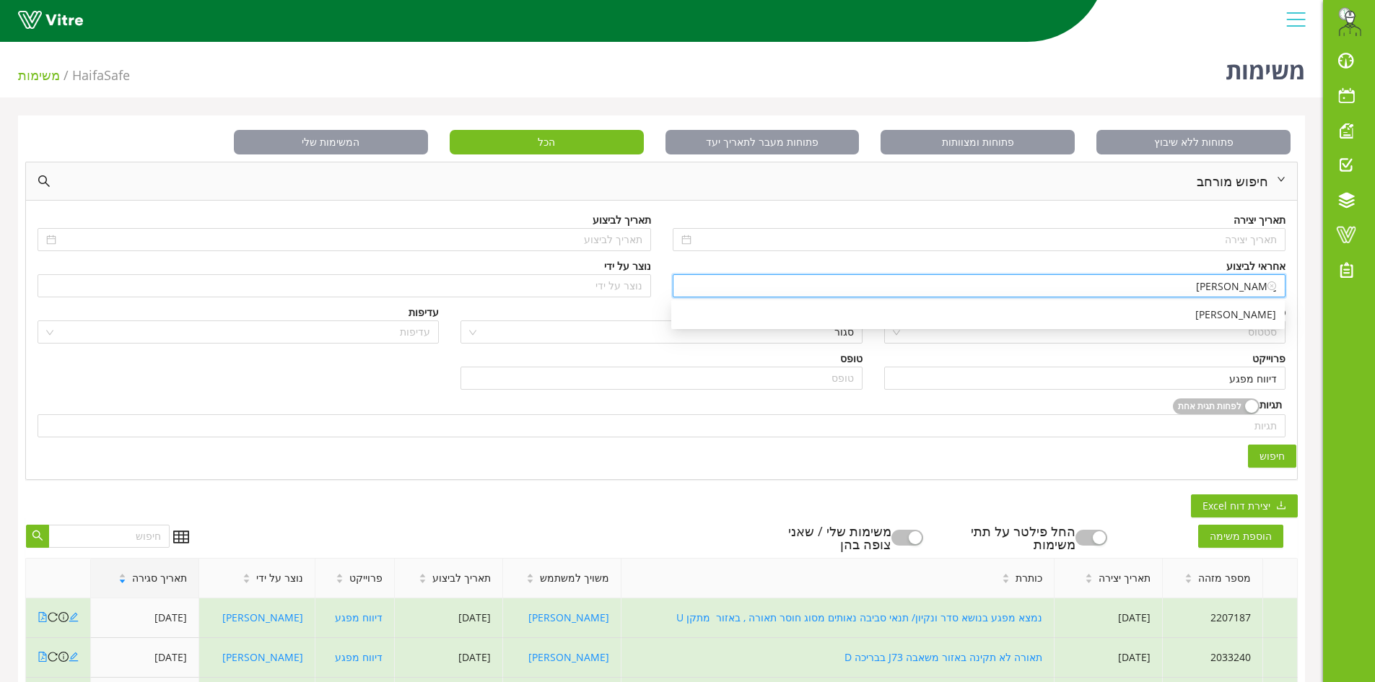
drag, startPoint x: 1228, startPoint y: 284, endPoint x: 1280, endPoint y: 284, distance: 52.7
click at [1280, 284] on div "[PERSON_NAME]" at bounding box center [980, 285] width 614 height 23
drag, startPoint x: 795, startPoint y: 313, endPoint x: 1040, endPoint y: 362, distance: 249.7
click at [799, 313] on div "אלכסנד שבצ'נקו" at bounding box center [978, 315] width 596 height 16
click at [1275, 458] on span "חיפוש" at bounding box center [1272, 456] width 25 height 16
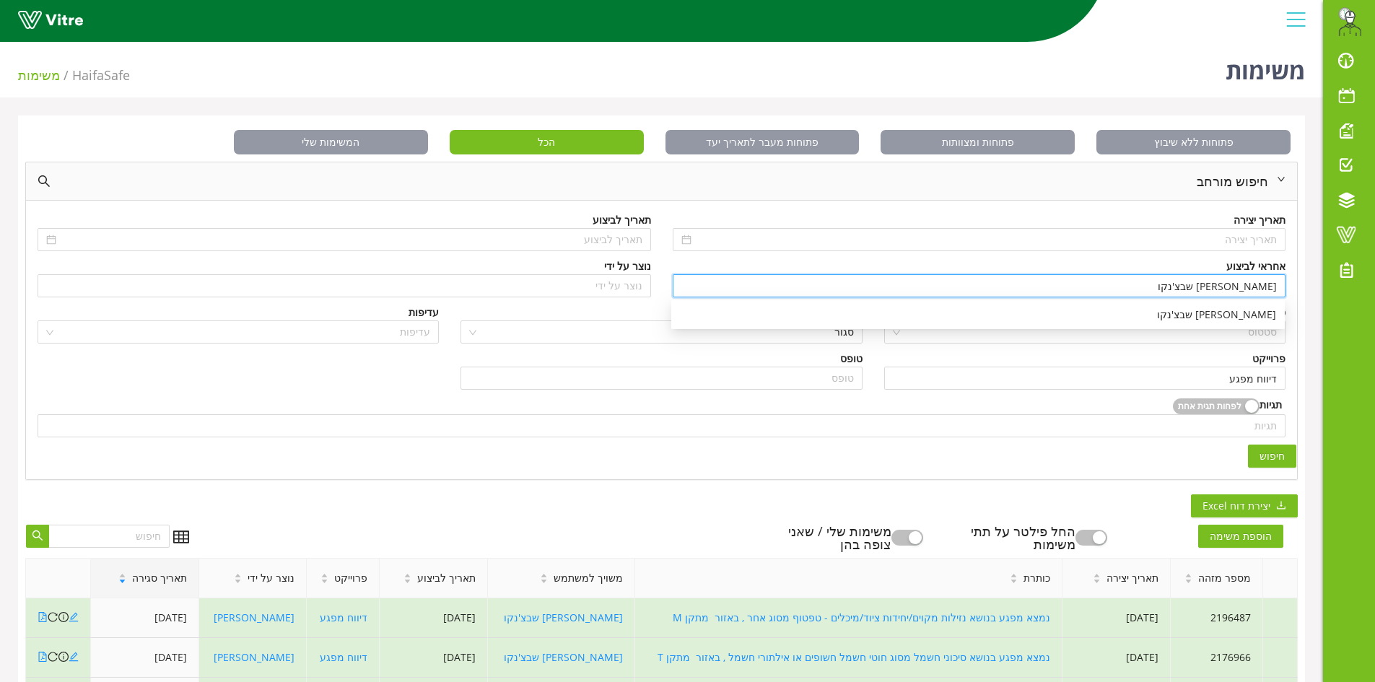
drag, startPoint x: 1104, startPoint y: 294, endPoint x: 1288, endPoint y: 271, distance: 185.4
click at [1288, 271] on div "אחראי לביצוע אלכסנד שבצ'נקו" at bounding box center [979, 281] width 635 height 46
click at [1145, 281] on input "אלכסנד שבצ'נקו" at bounding box center [979, 286] width 596 height 22
drag, startPoint x: 1145, startPoint y: 283, endPoint x: 1291, endPoint y: 290, distance: 145.3
click at [1291, 290] on div "אחראי לביצוע אלכסנד שבצ'נקו" at bounding box center [979, 281] width 635 height 46
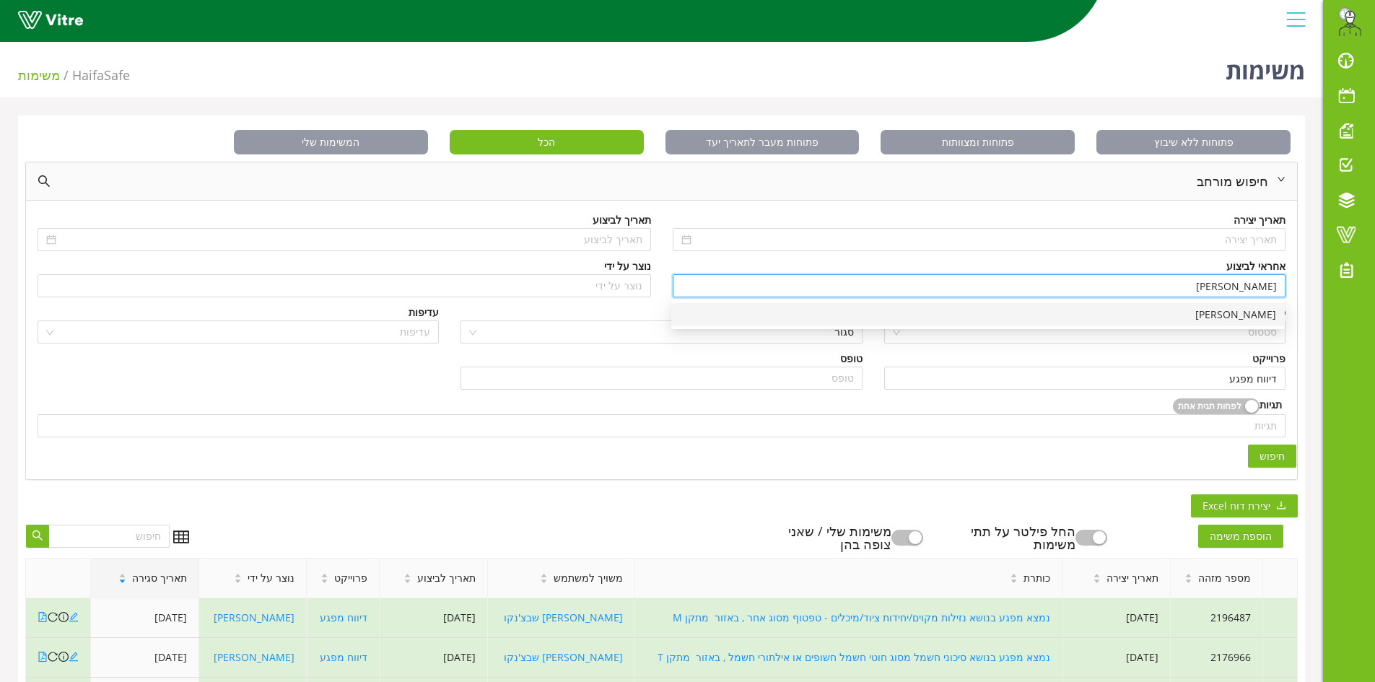
click at [1244, 319] on div "[PERSON_NAME]" at bounding box center [978, 315] width 596 height 16
type input "[PERSON_NAME]"
click at [1274, 460] on span "חיפוש" at bounding box center [1272, 456] width 25 height 16
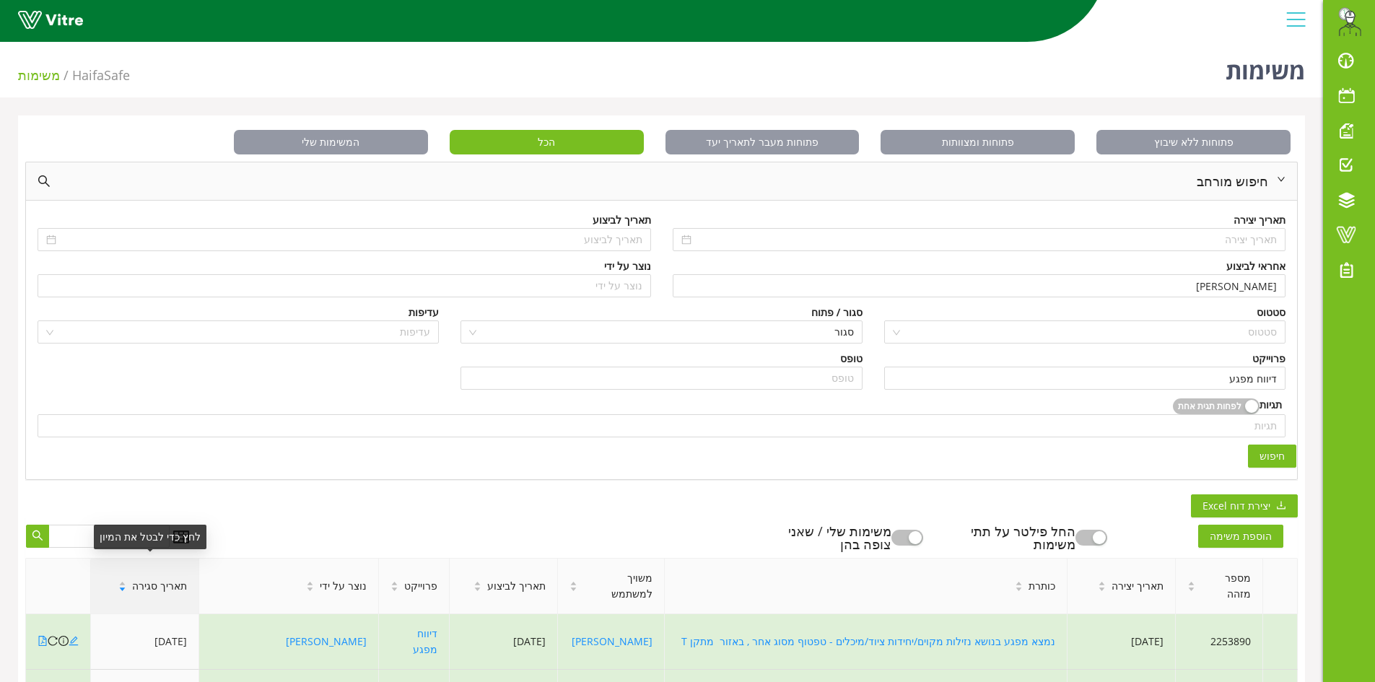
click at [179, 578] on span "תאריך סגירה" at bounding box center [159, 586] width 55 height 16
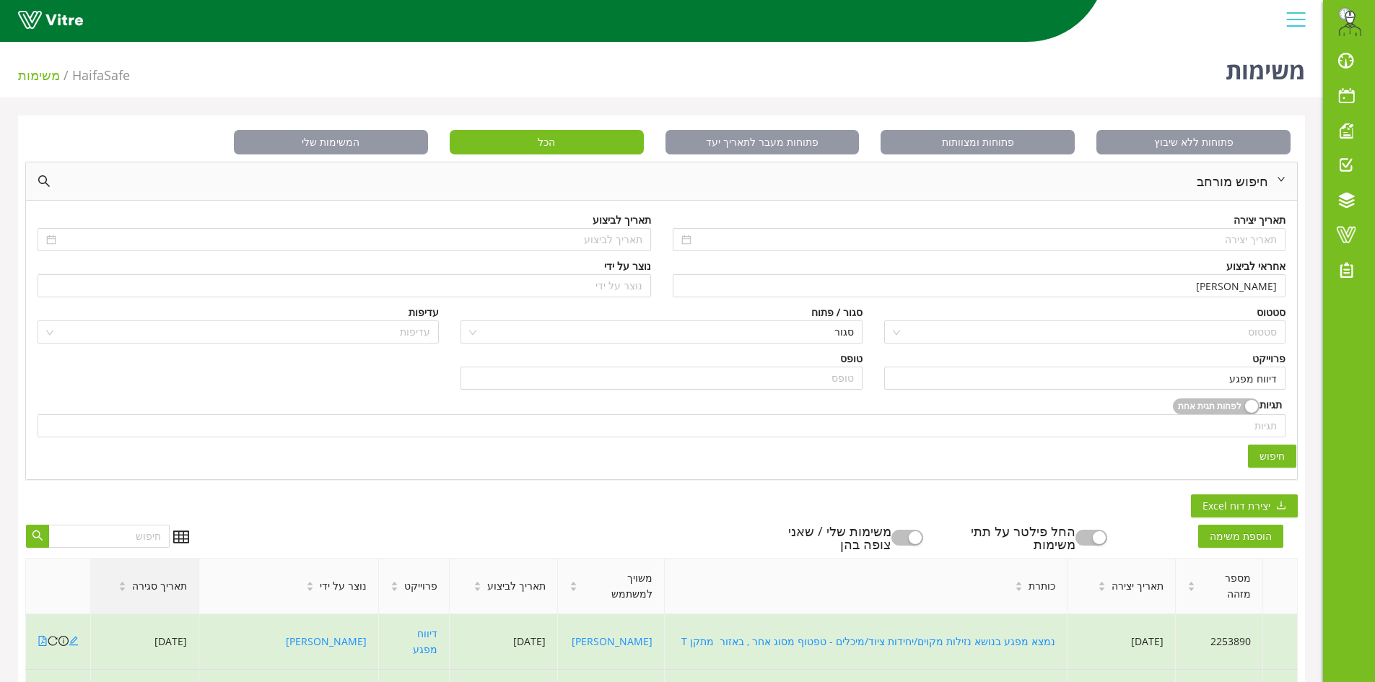
click at [179, 578] on span "תאריך סגירה" at bounding box center [159, 586] width 55 height 16
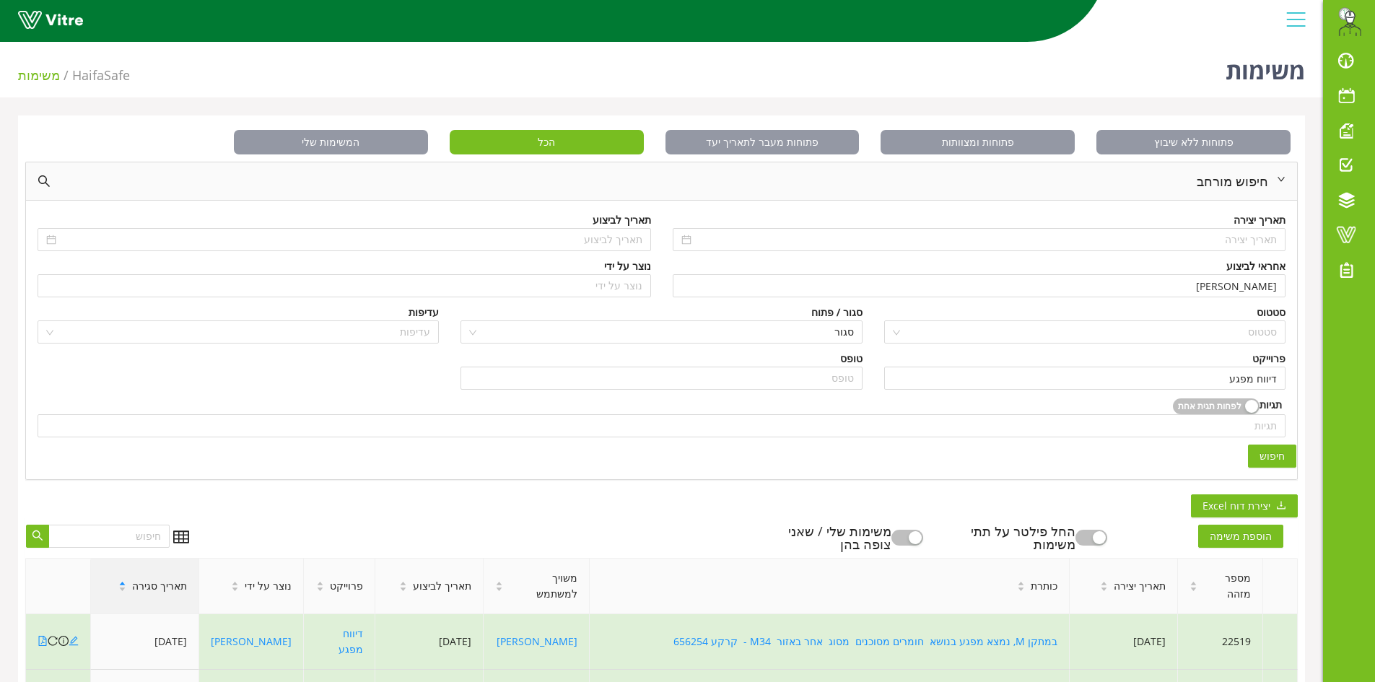
click at [179, 574] on div "תאריך סגירה" at bounding box center [153, 586] width 92 height 39
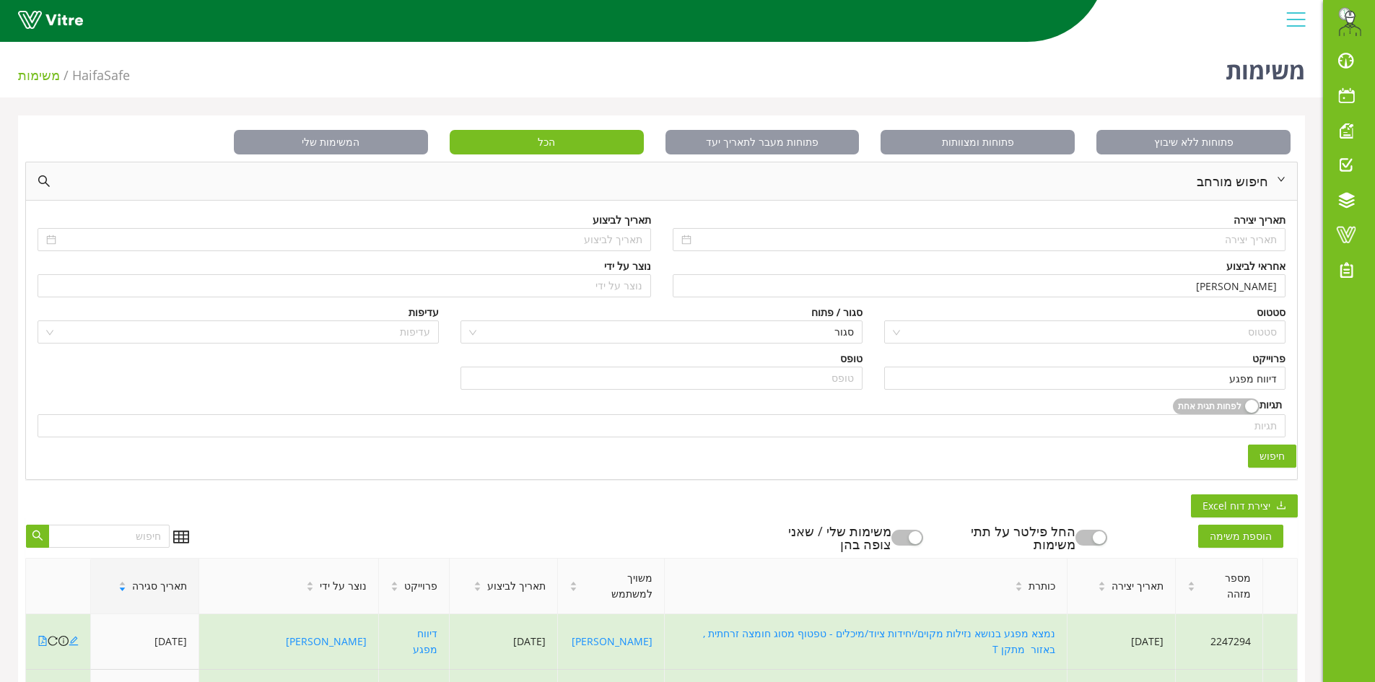
click at [257, 510] on div "פתוחות ללא שיבוץ פתוחות ומצוותות פתוחות מעבר לתאריך יעד הכל המשימות שלי חיפוש מ…" at bounding box center [661, 676] width 1287 height 1122
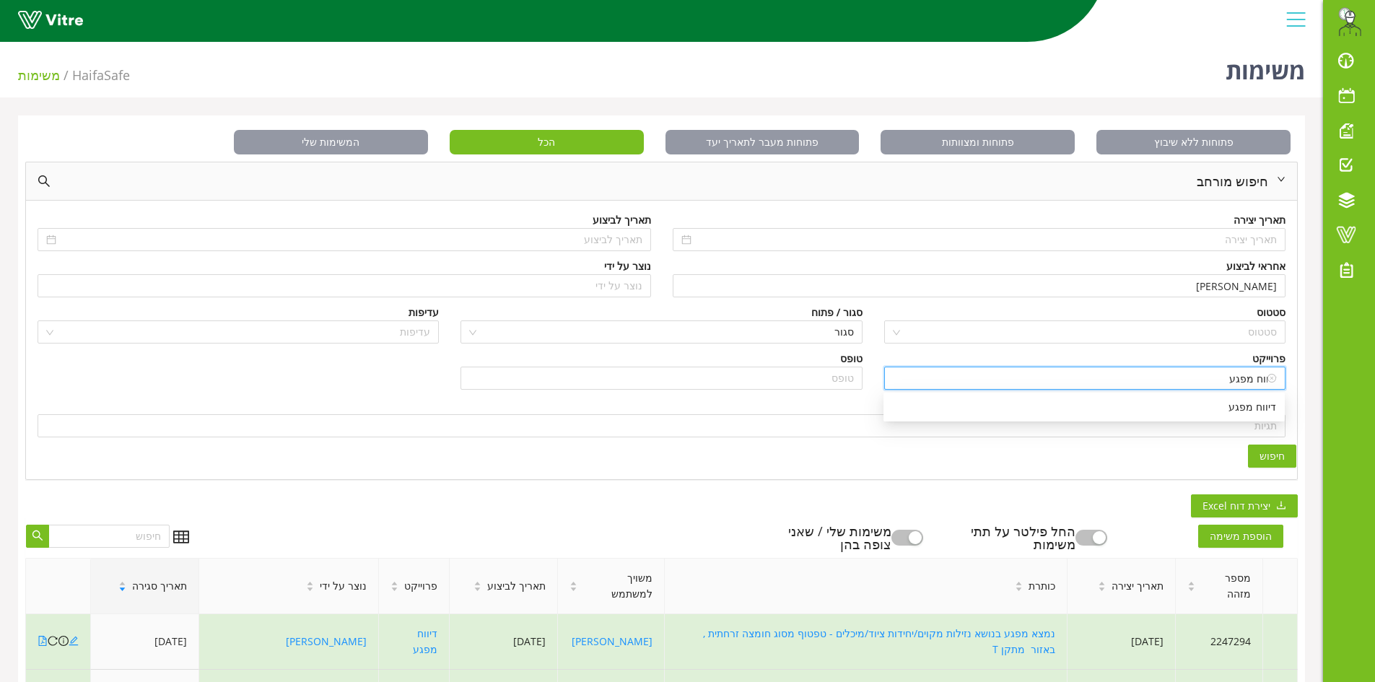
click at [1144, 374] on input "דיווח מפגע" at bounding box center [1085, 378] width 384 height 22
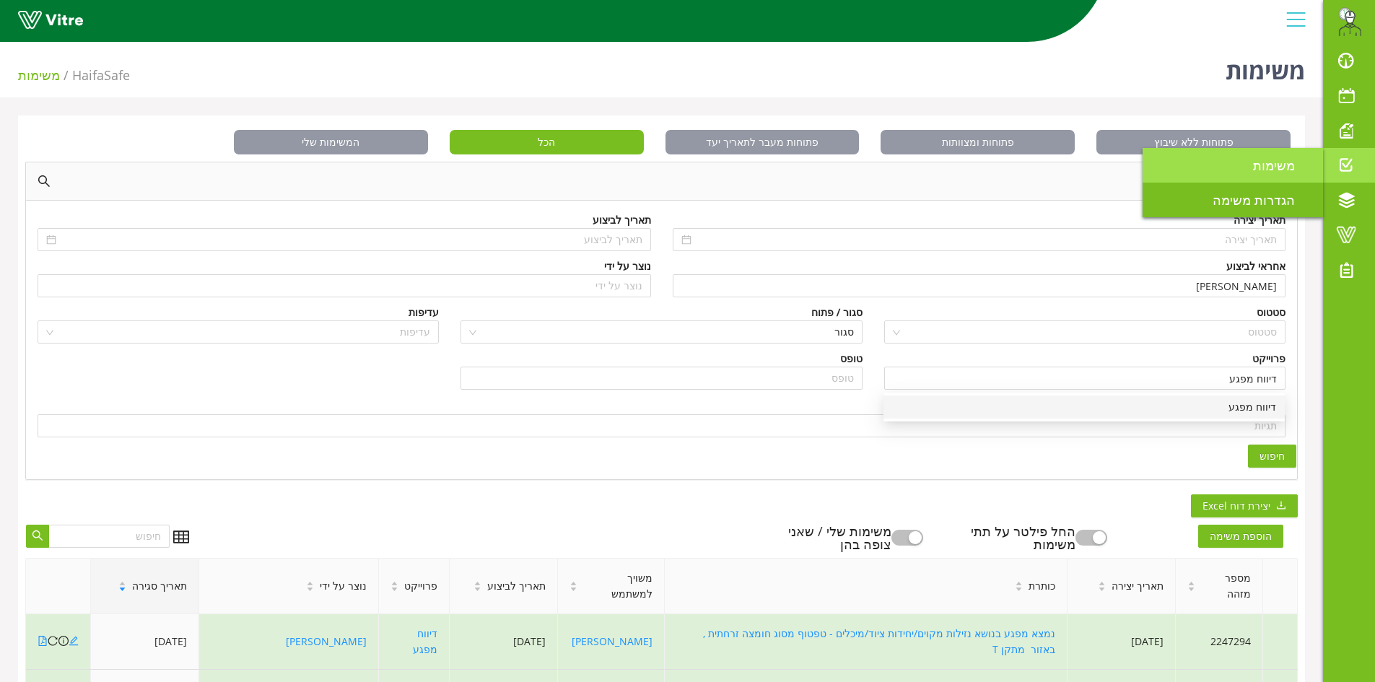
click at [1291, 170] on span "משימות" at bounding box center [1282, 165] width 59 height 17
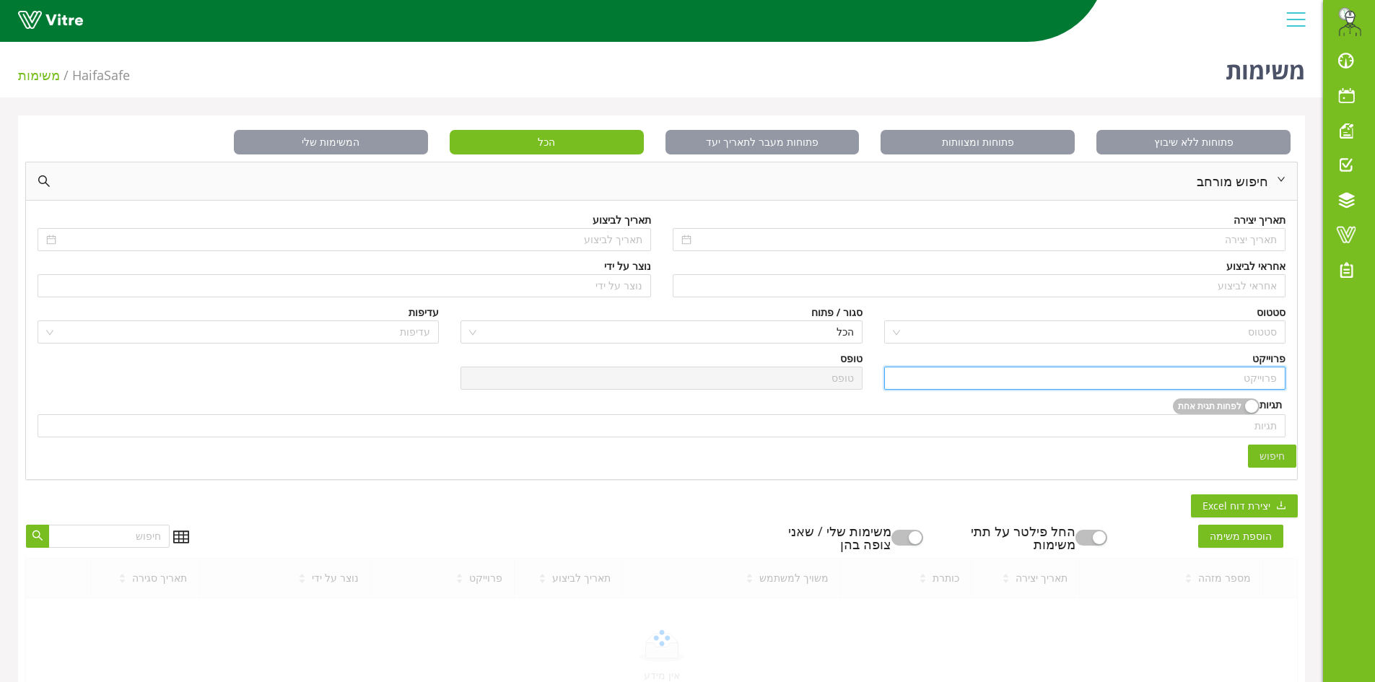
click at [1256, 367] on input "search" at bounding box center [1085, 378] width 384 height 22
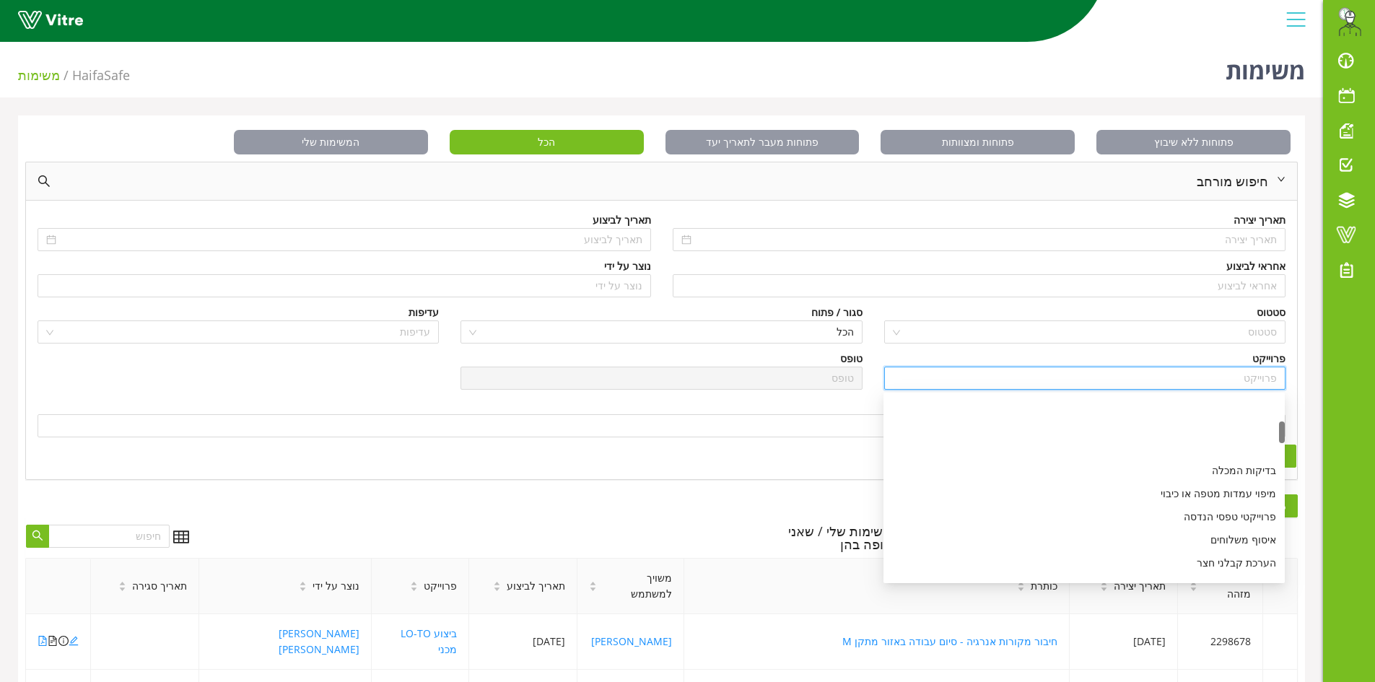
scroll to position [217, 0]
click at [1248, 521] on div "ביצוע LO-TO מכני" at bounding box center [1084, 514] width 384 height 16
type input "ביצוע LO-TO מכני"
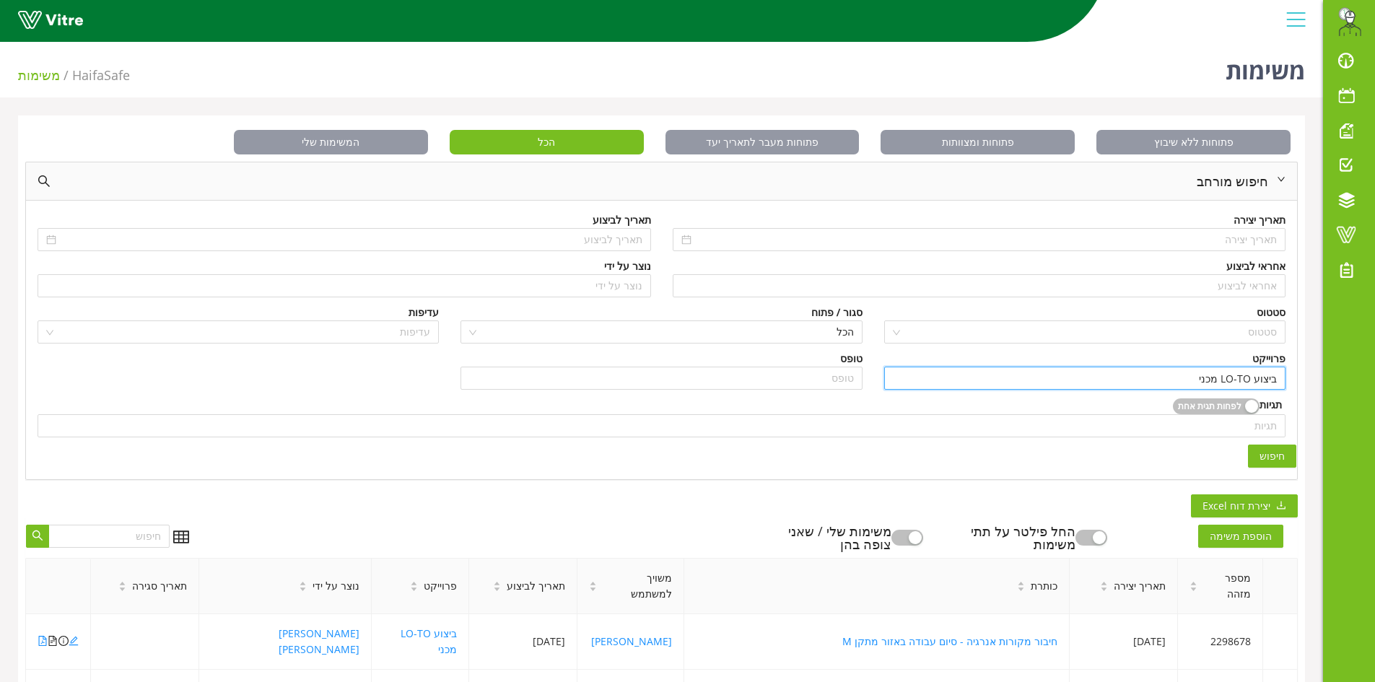
click at [1267, 453] on span "חיפוש" at bounding box center [1272, 456] width 25 height 16
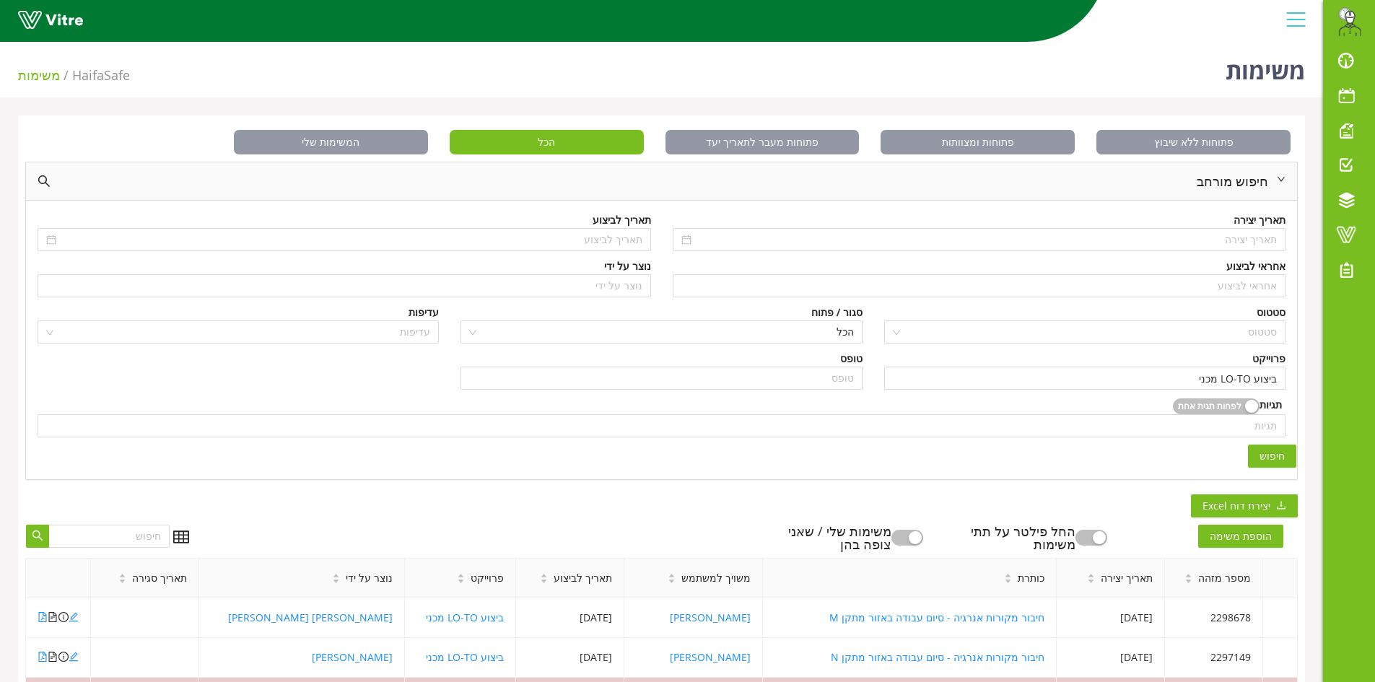
click at [1075, 494] on div "פתוחות ללא שיבוץ פתוחות ומצוותות פתוחות מעבר לתאריך יעד הכל המשימות שלי חיפוש מ…" at bounding box center [661, 589] width 1287 height 948
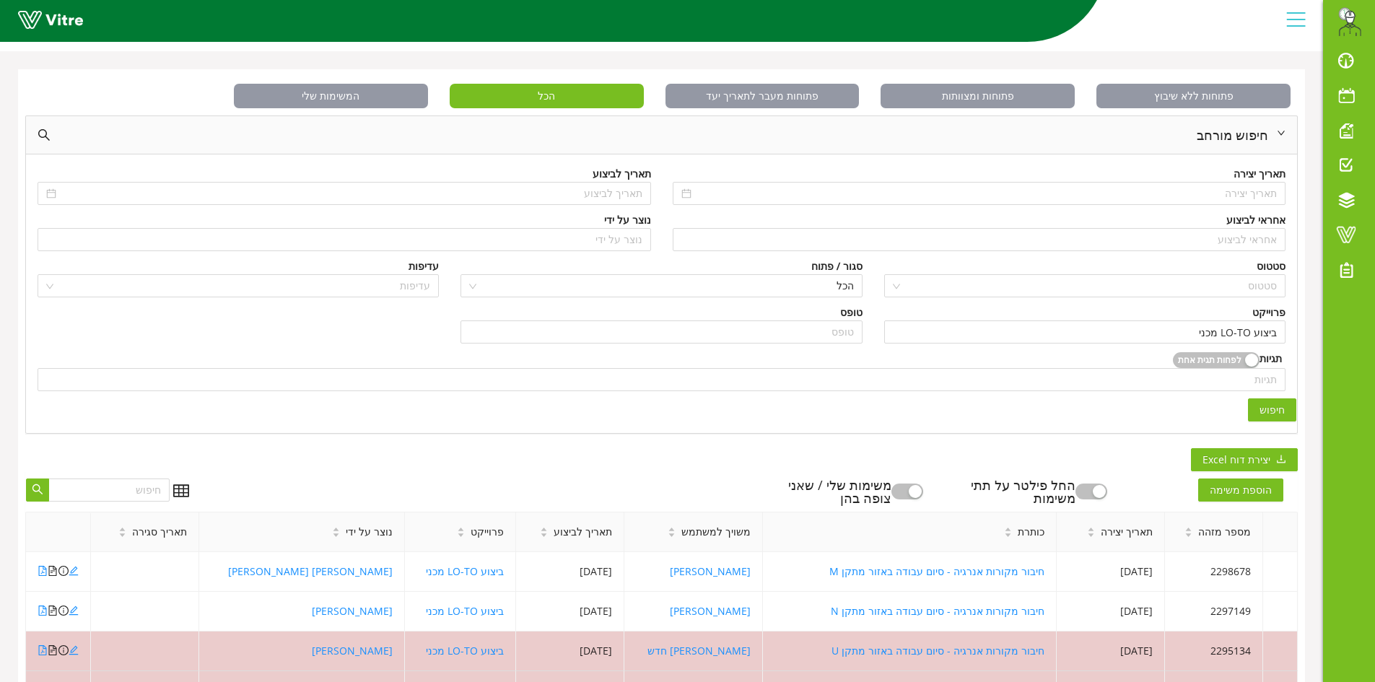
scroll to position [144, 0]
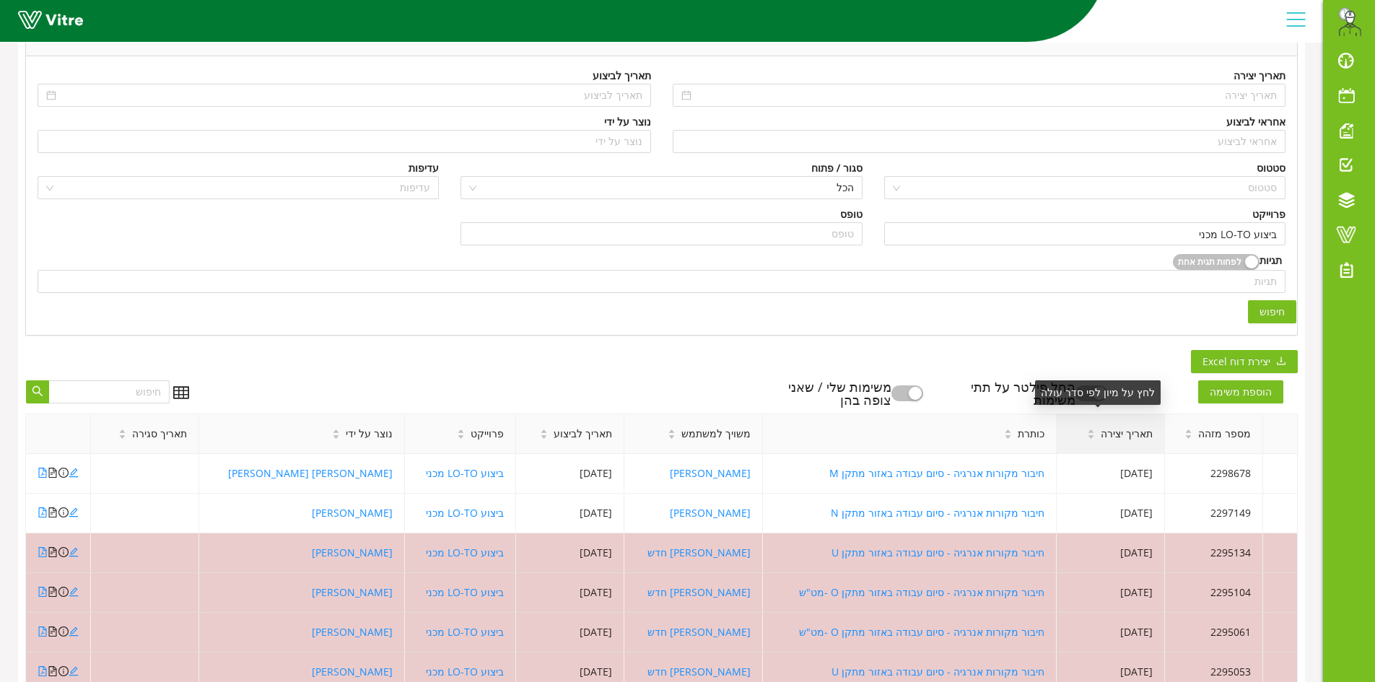
click at [1115, 430] on span "תאריך יצירה" at bounding box center [1127, 434] width 52 height 16
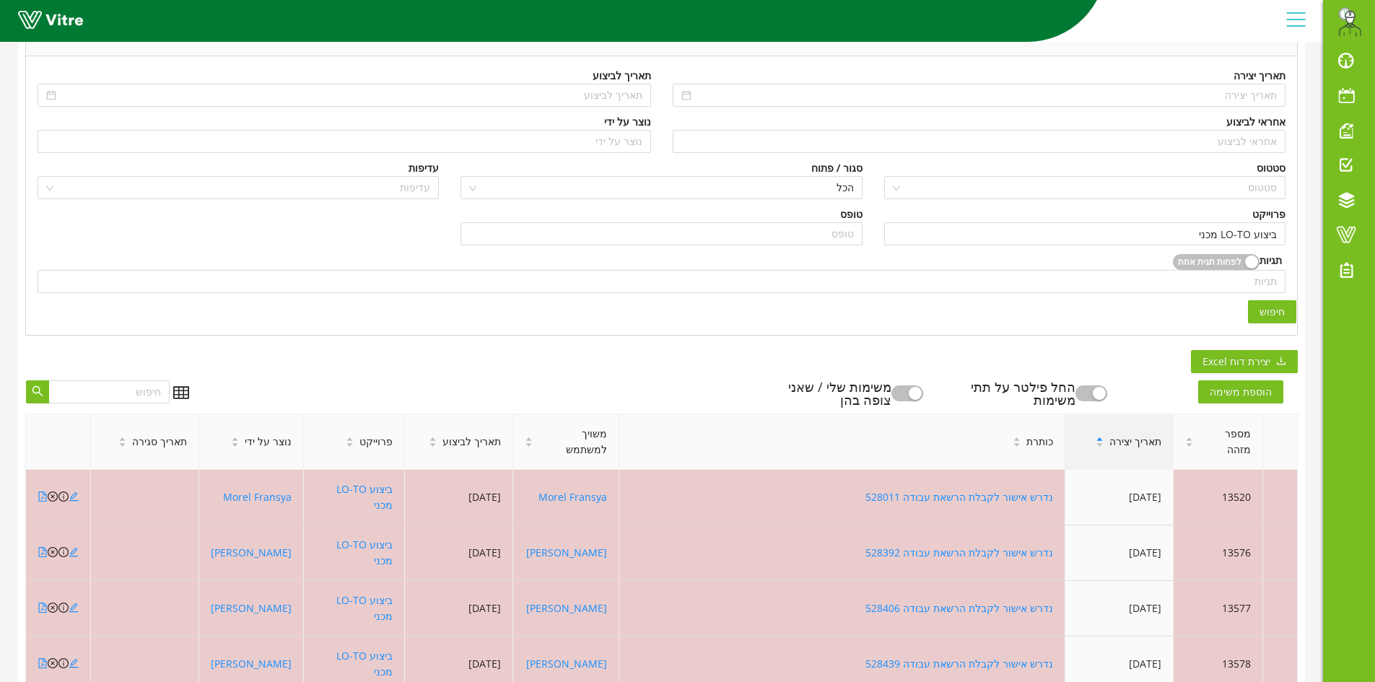
click at [1114, 436] on span "תאריך יצירה" at bounding box center [1135, 442] width 52 height 16
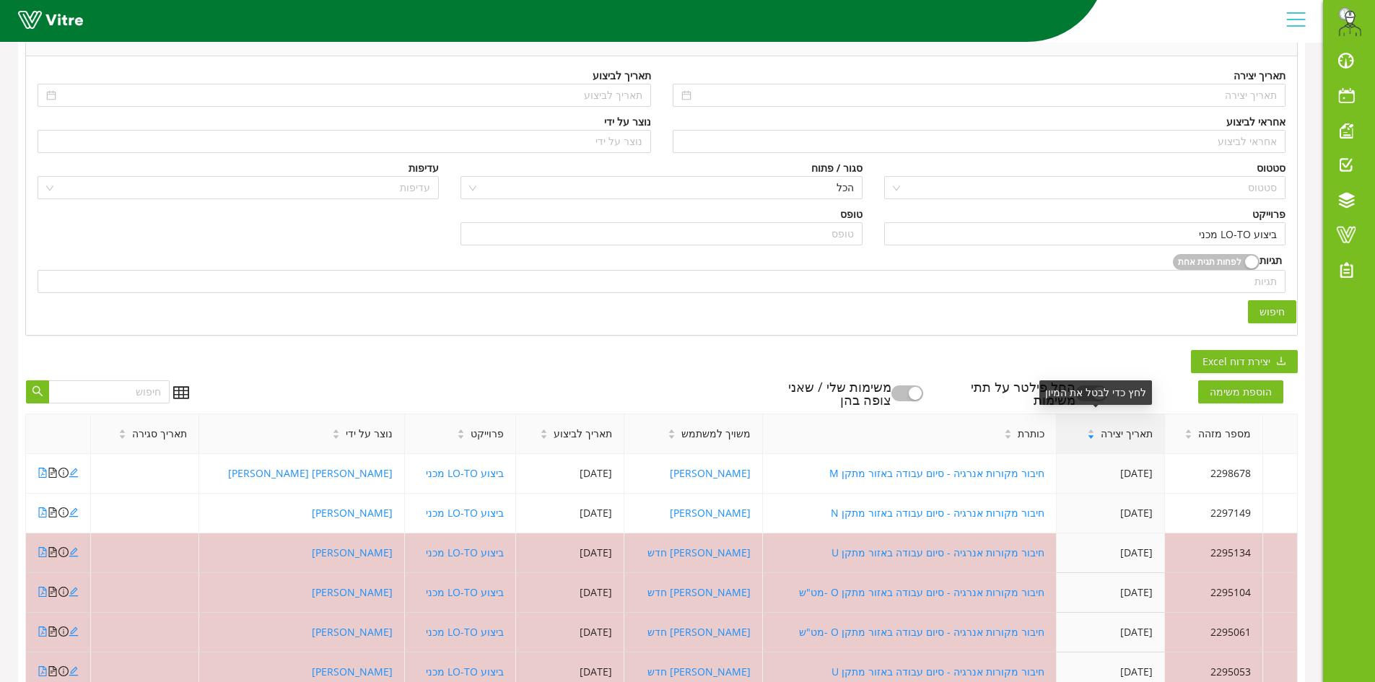
click at [1108, 435] on span "תאריך יצירה" at bounding box center [1127, 434] width 52 height 16
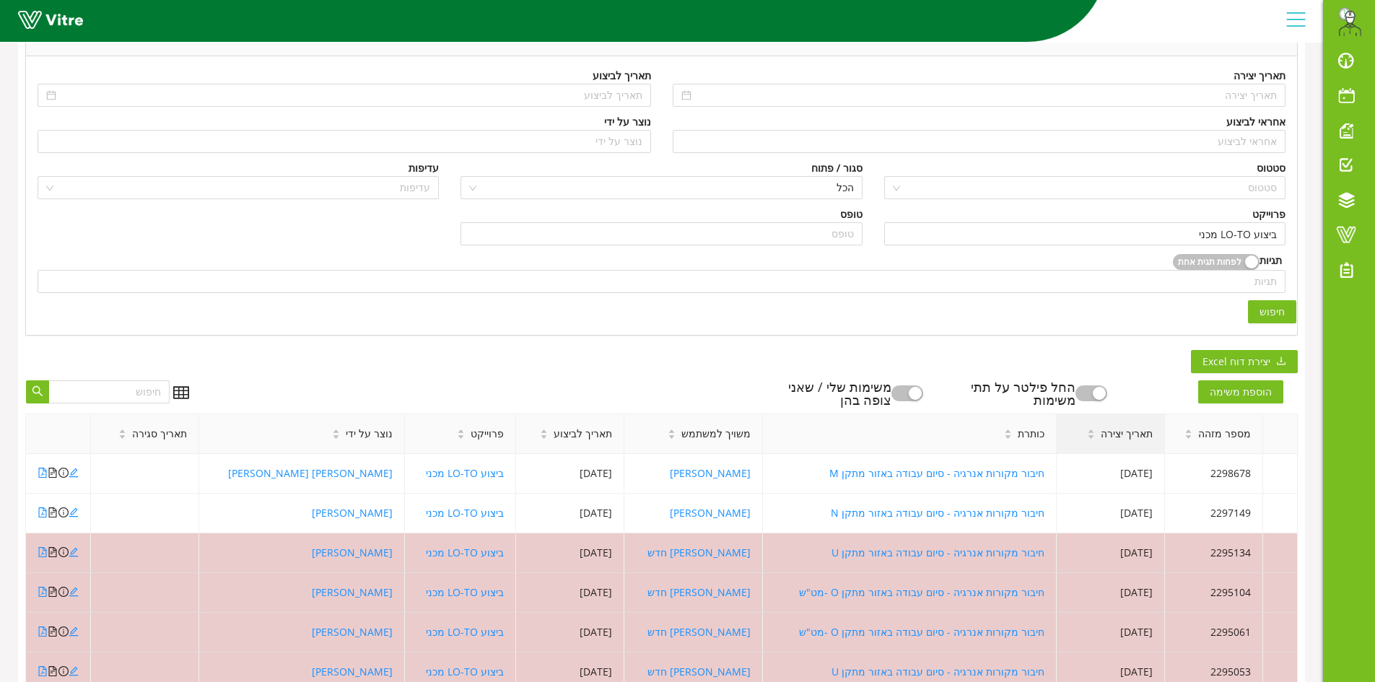
click at [1102, 437] on span "תאריך יצירה" at bounding box center [1127, 434] width 52 height 16
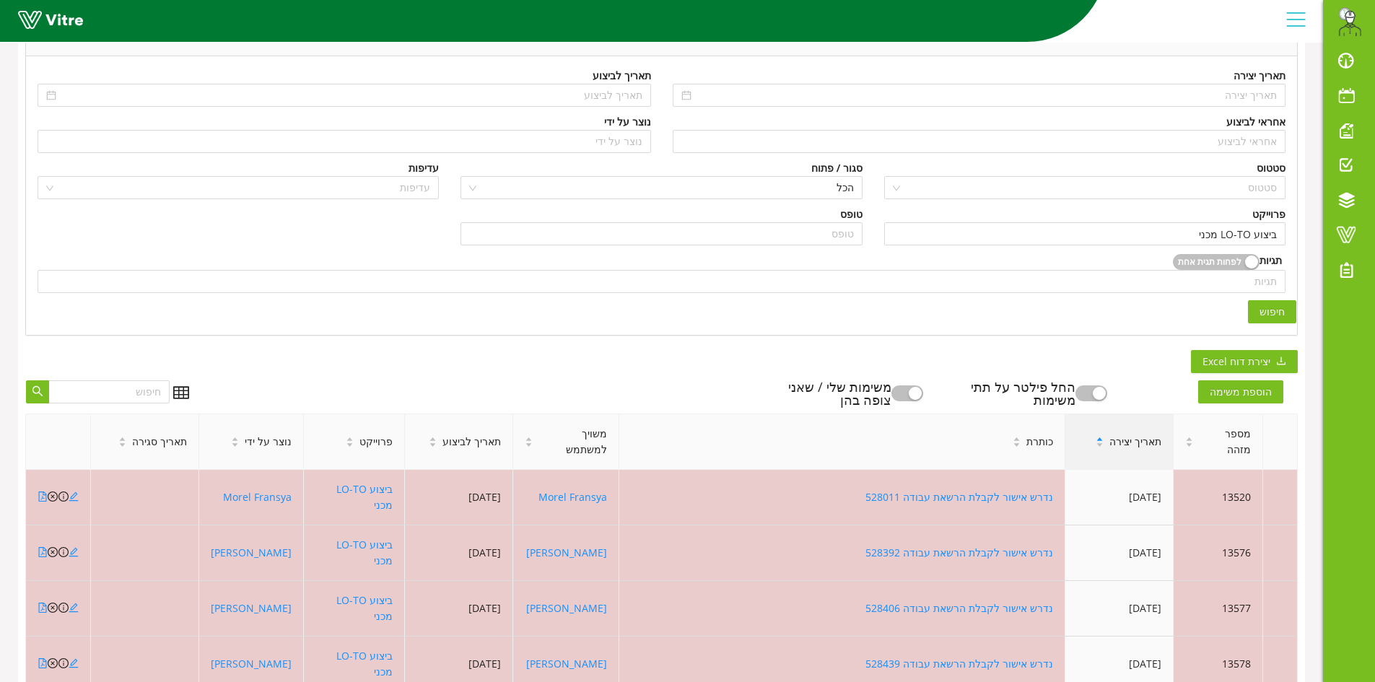
click at [1109, 436] on div "תאריך יצירה" at bounding box center [1128, 441] width 89 height 39
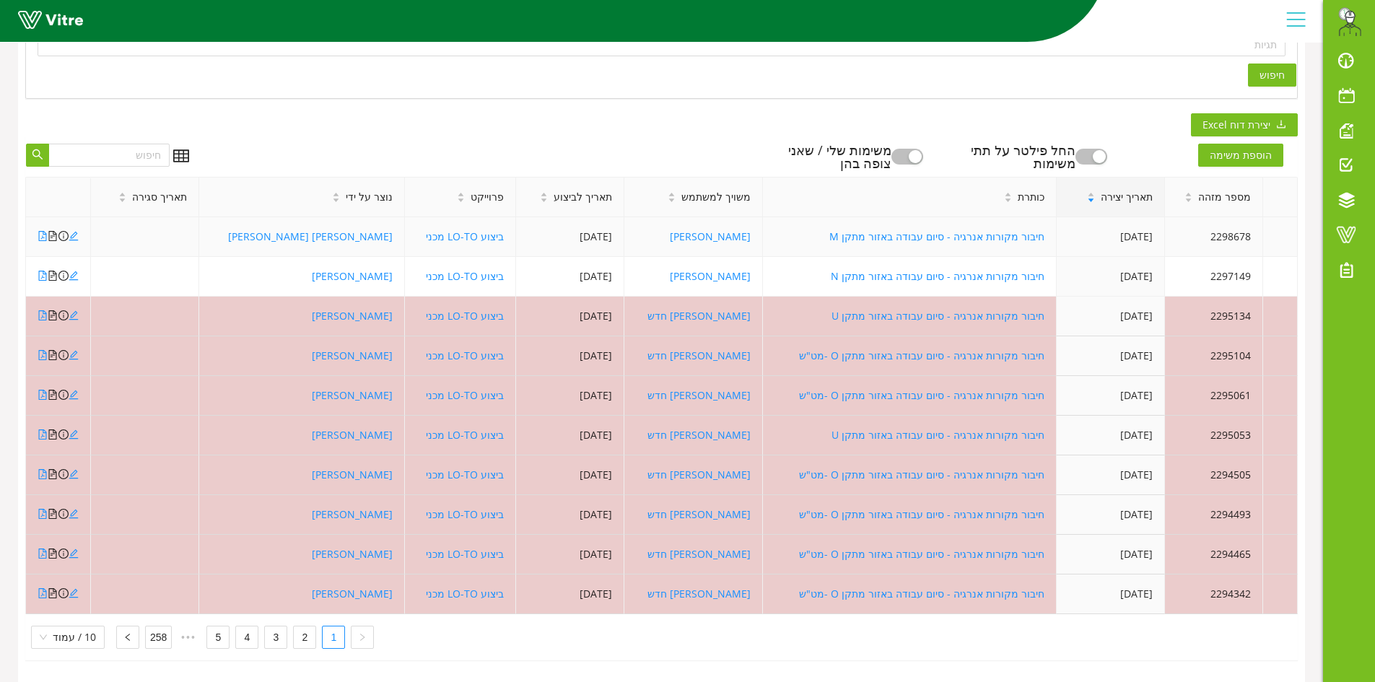
scroll to position [392, 0]
click at [123, 633] on icon "left" at bounding box center [127, 637] width 9 height 9
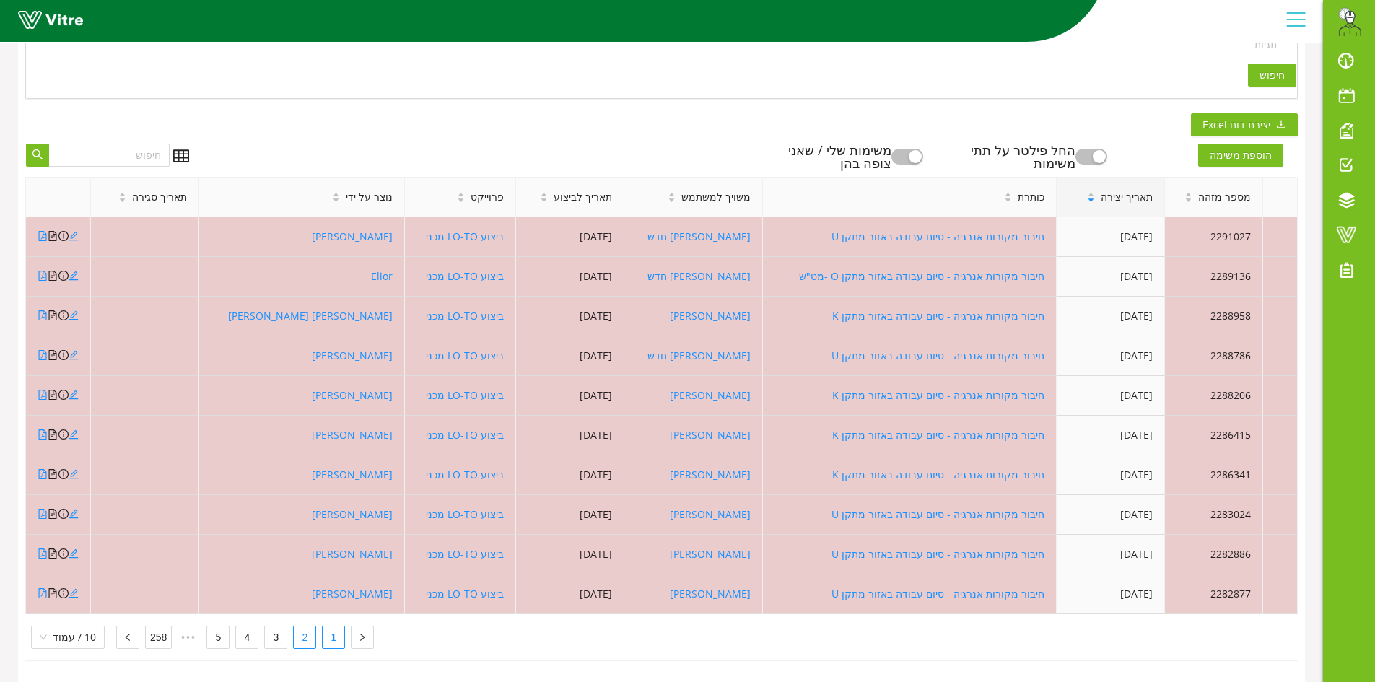
click at [336, 631] on link "1" at bounding box center [334, 638] width 22 height 22
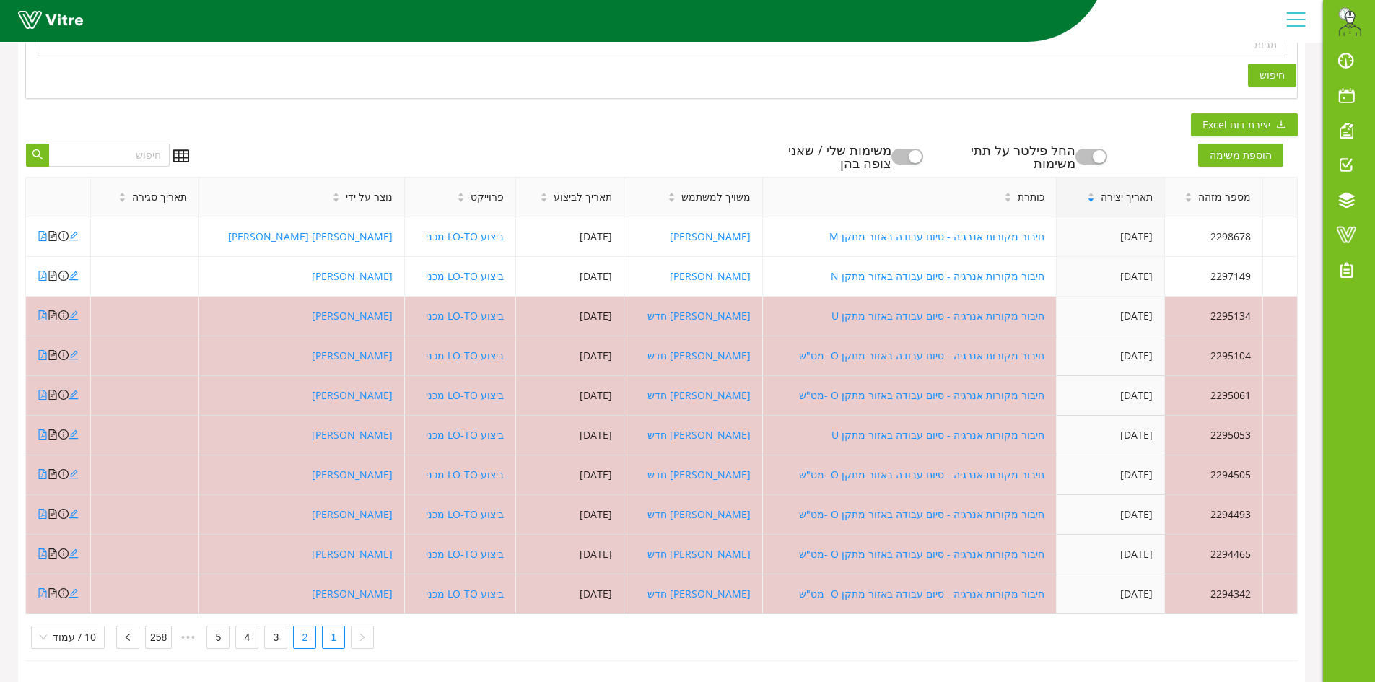
click at [297, 614] on div "מספר מזהה תאריך יצירה כותרת משויך למשתמש תאריך לביצוע פרוייקט נוצר על ידי תאריך…" at bounding box center [661, 413] width 1273 height 472
click at [297, 627] on link "2" at bounding box center [305, 638] width 22 height 22
